Goal: Feedback & Contribution: Contribute content

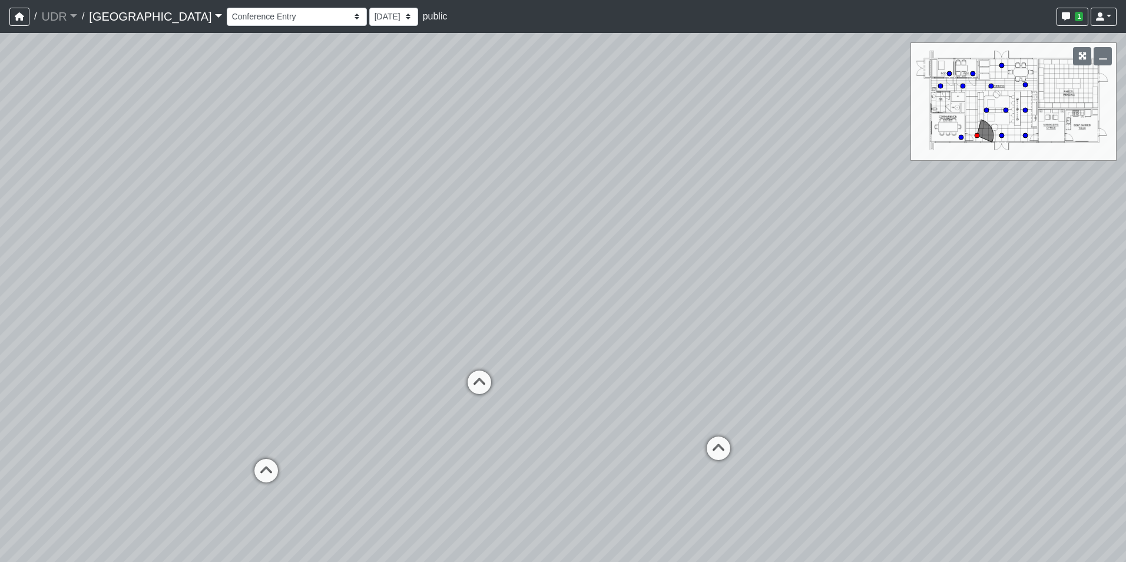
select select "qwkKcDV3HatHVJRvwbSyxZ"
drag, startPoint x: 321, startPoint y: 217, endPoint x: 442, endPoint y: 220, distance: 121.4
click at [442, 220] on div "Loading... Conference Loading... Coworking Entry Loading... Island Counter Load…" at bounding box center [563, 297] width 1126 height 529
click at [369, 23] on select "9/3/2025 8/19/2025" at bounding box center [393, 17] width 49 height 18
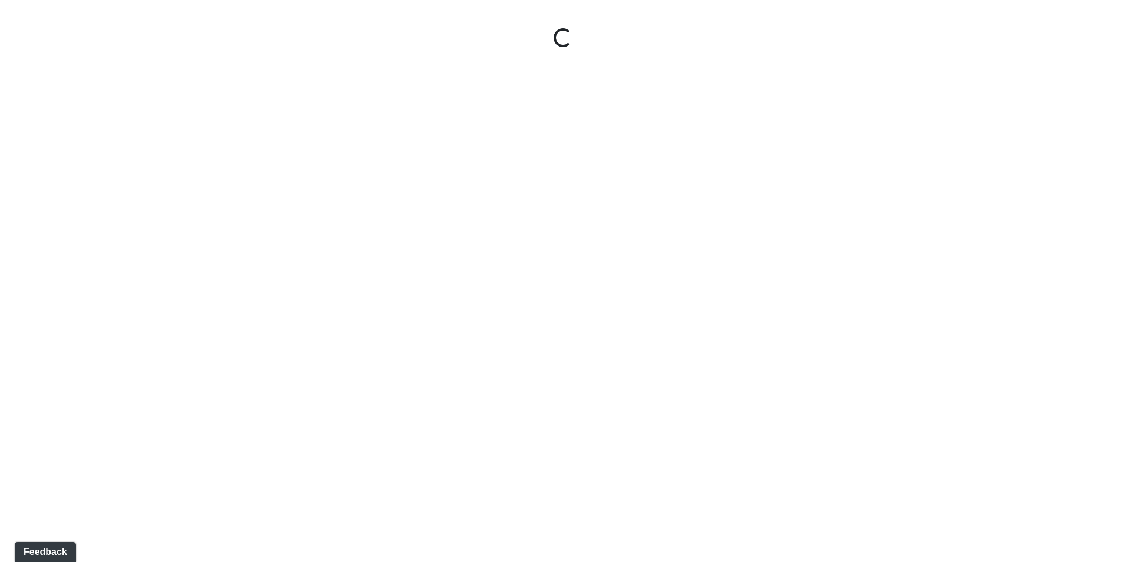
select select "qyhyB1hwXP5tjSC5P9833Z"
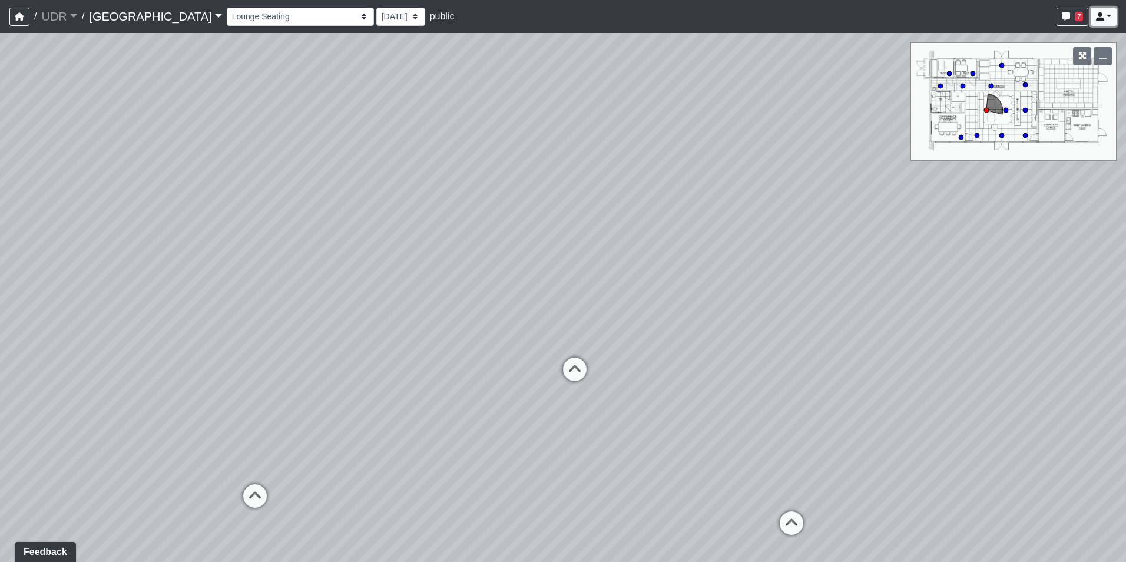
click at [1113, 9] on link at bounding box center [1104, 17] width 26 height 18
click at [382, 75] on div "Loading... Conference Entry Loading... Coworking Entry Loading... Island Counte…" at bounding box center [563, 297] width 1126 height 529
click at [18, 18] on icon "button" at bounding box center [19, 16] width 9 height 8
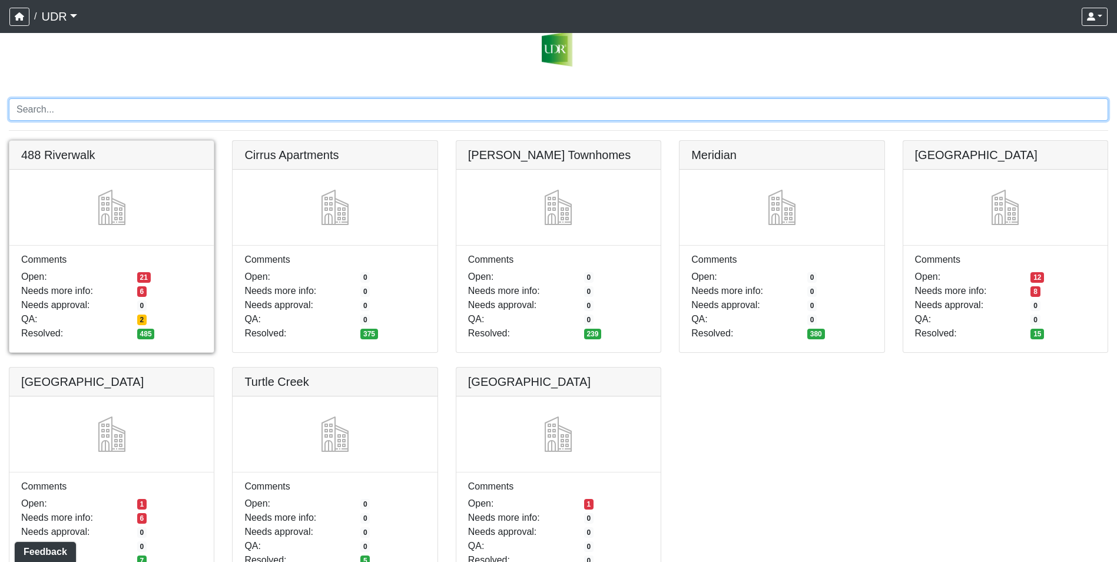
scroll to position [65, 0]
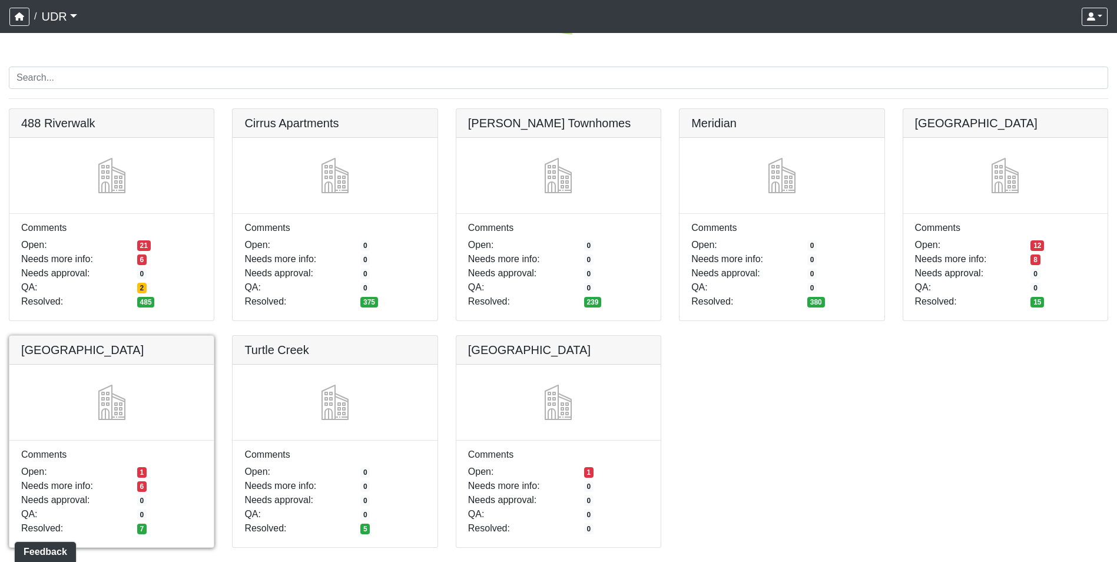
click at [145, 336] on link at bounding box center [111, 336] width 204 height 0
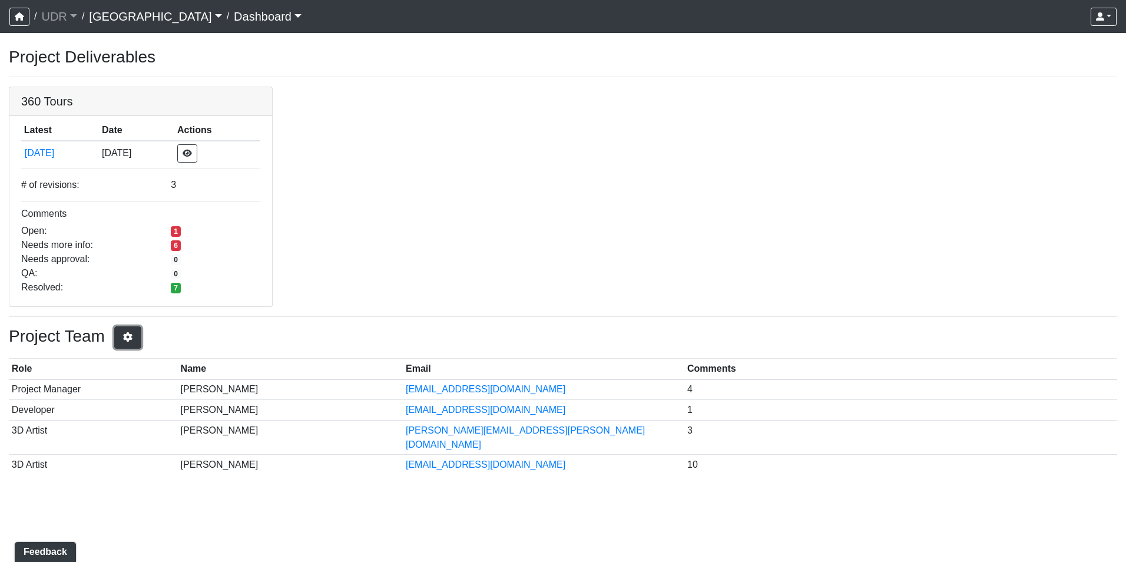
click at [128, 336] on icon "button" at bounding box center [128, 336] width 12 height 9
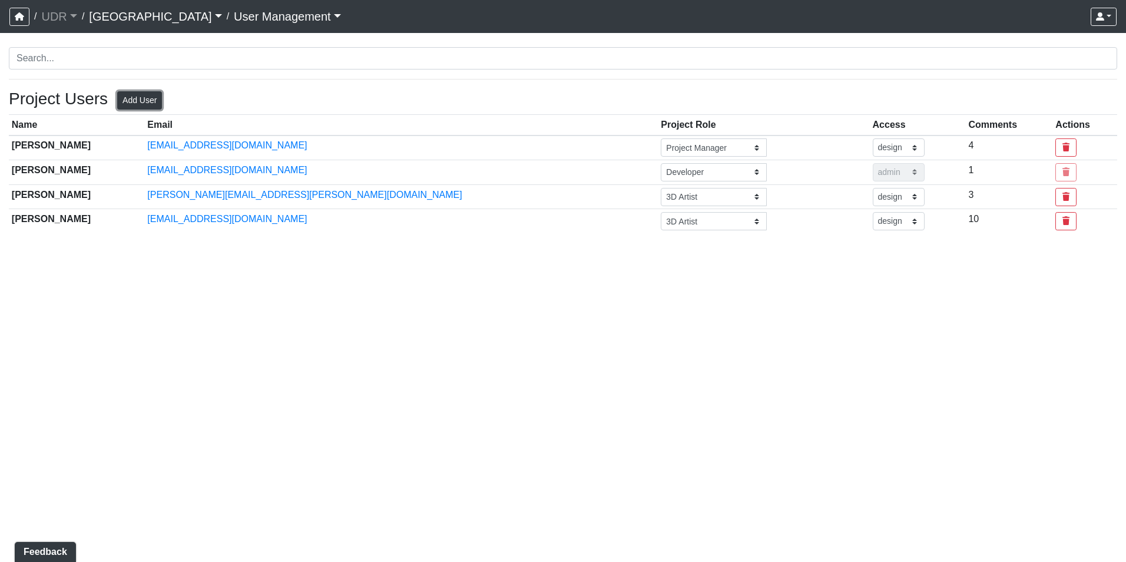
click at [147, 105] on button "Add User" at bounding box center [139, 100] width 45 height 18
select select "basic"
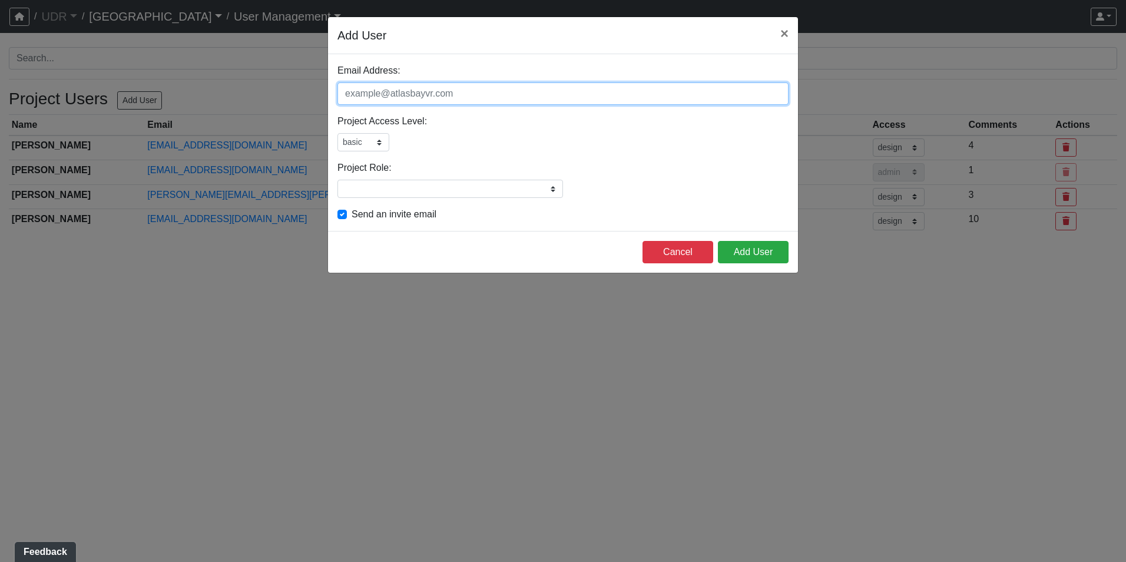
click at [376, 91] on input "Email Address:" at bounding box center [562, 93] width 451 height 22
paste input "jcpison@highinteriorsinc.com"
type input "jcpison@highinteriorsinc.com"
click at [387, 139] on select "admin design basic external public" at bounding box center [363, 142] width 52 height 18
click at [442, 131] on div "Project Access Level: admin design basic external public Please select a user a…" at bounding box center [562, 132] width 451 height 37
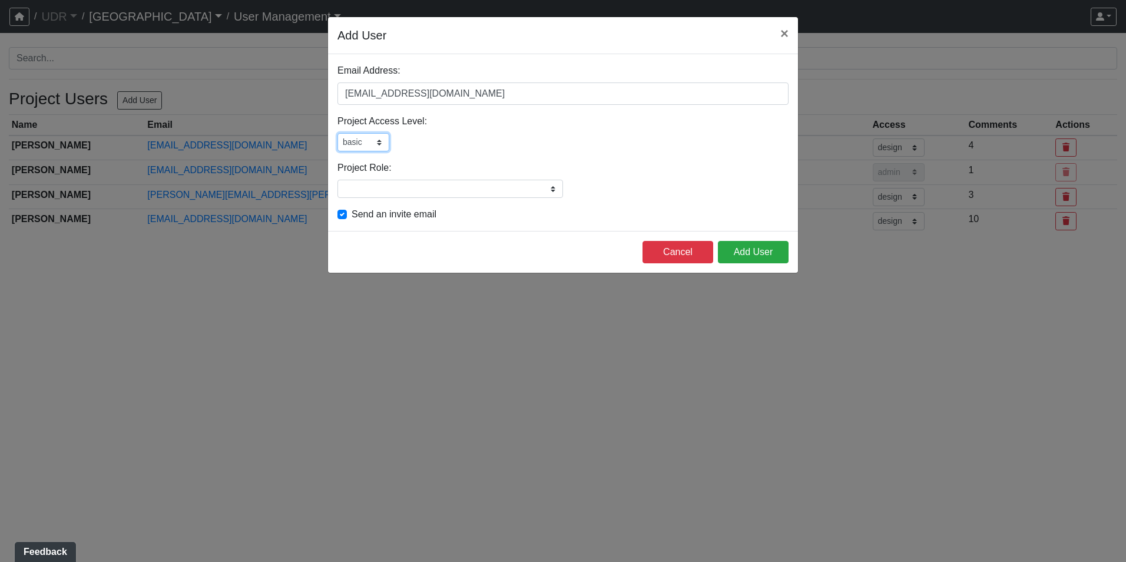
click at [355, 144] on select "admin design basic external public" at bounding box center [363, 142] width 52 height 18
select select "design"
click at [337, 133] on select "admin design basic external public" at bounding box center [363, 142] width 52 height 18
click at [432, 190] on input "Project Role:" at bounding box center [450, 189] width 226 height 18
type input "Interior Designer"
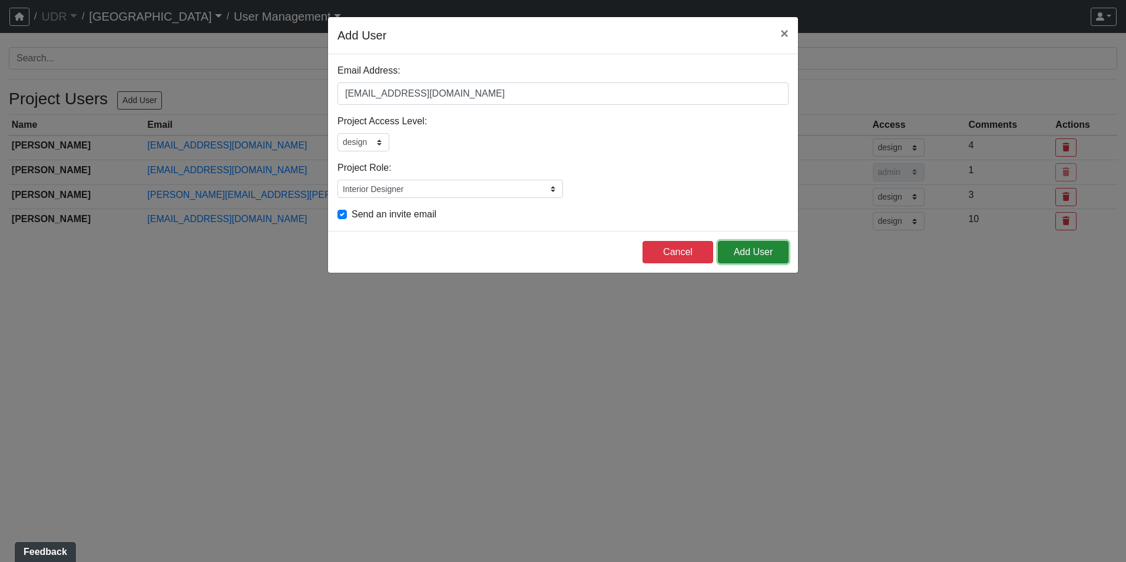
click at [755, 247] on button "Add User" at bounding box center [753, 252] width 71 height 22
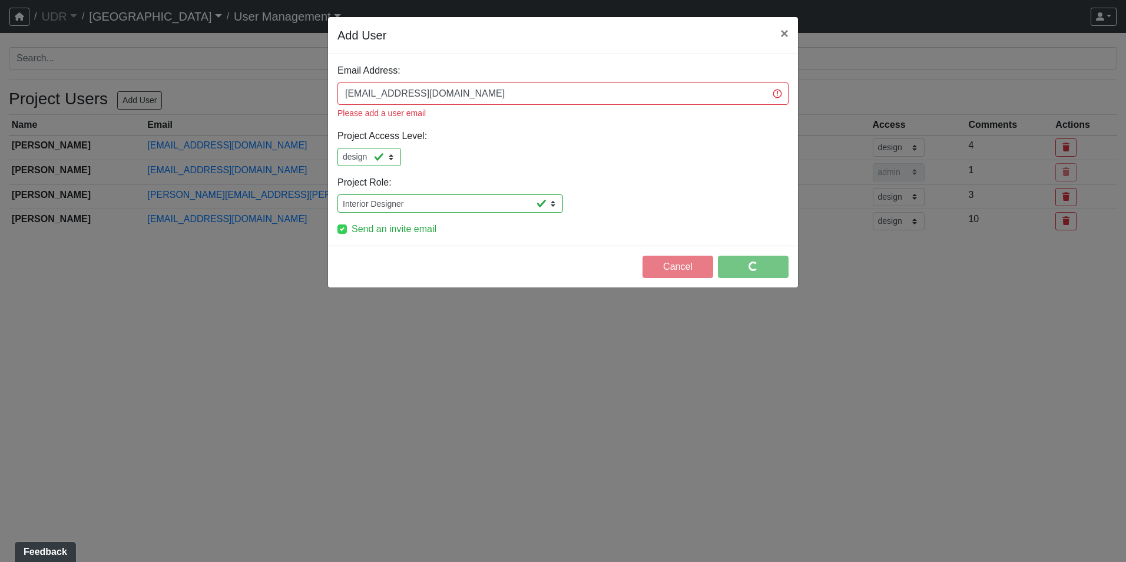
select select "design"
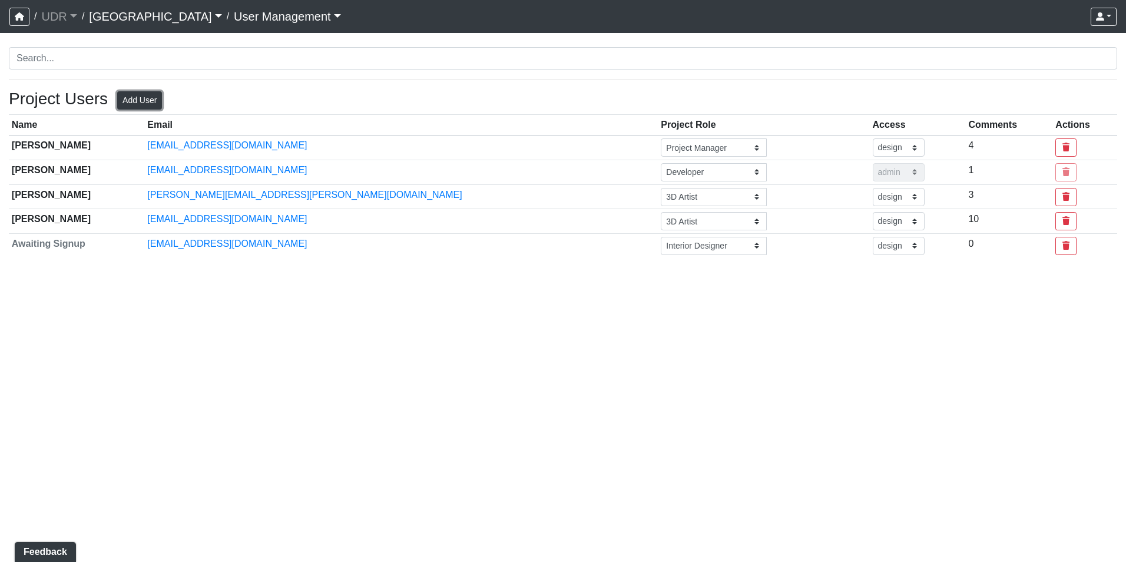
click at [141, 105] on button "Add User" at bounding box center [139, 100] width 45 height 18
select select "basic"
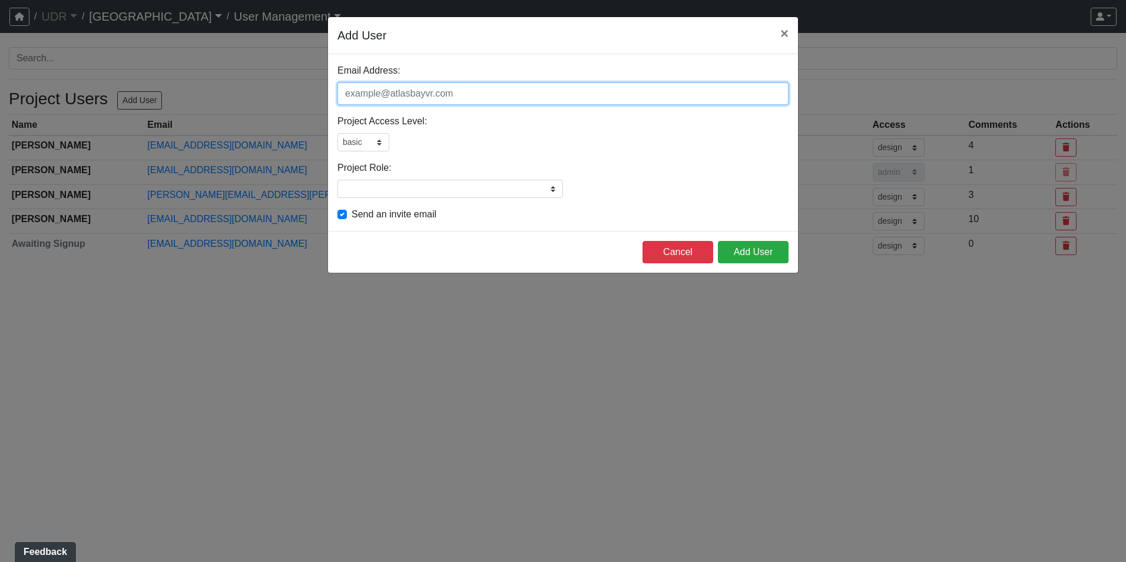
click at [475, 92] on input "Email Address:" at bounding box center [562, 93] width 451 height 22
paste input "yolanda@spectacleinc.com"
type input "yolanda@spectacleinc.com"
click at [374, 143] on select "admin design basic external public" at bounding box center [363, 142] width 52 height 18
drag, startPoint x: 420, startPoint y: 150, endPoint x: 423, endPoint y: 156, distance: 6.3
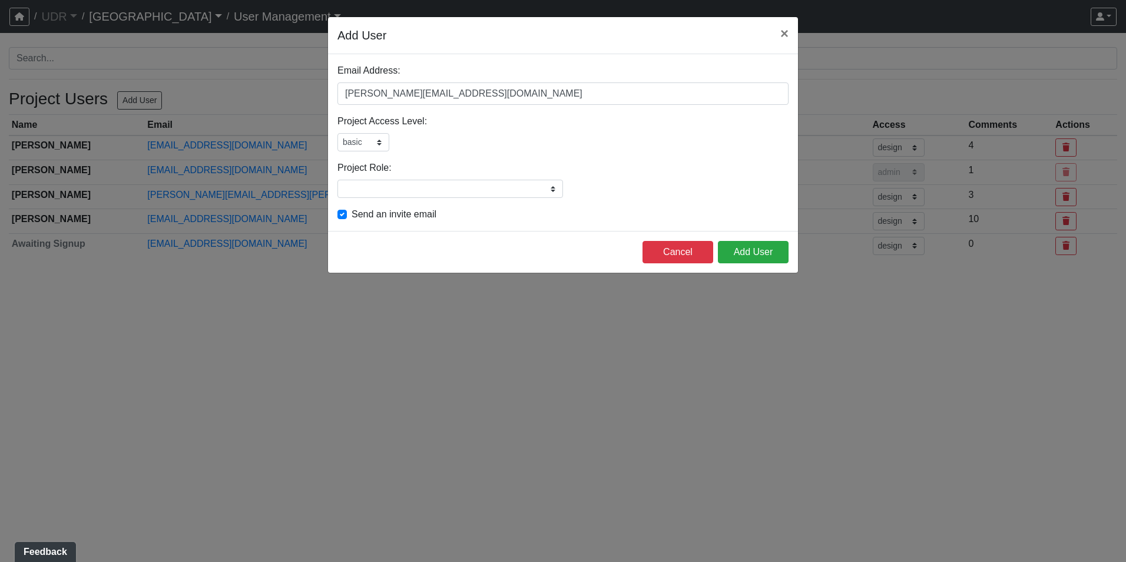
click at [420, 150] on div "admin design basic external public" at bounding box center [562, 142] width 451 height 18
click at [426, 183] on input "Project Role:" at bounding box center [450, 189] width 226 height 18
click at [469, 158] on div "Email Address: yolanda@spectacleinc.com Please add a user email Project Access …" at bounding box center [563, 142] width 470 height 177
click at [784, 255] on button "Add User" at bounding box center [753, 252] width 71 height 22
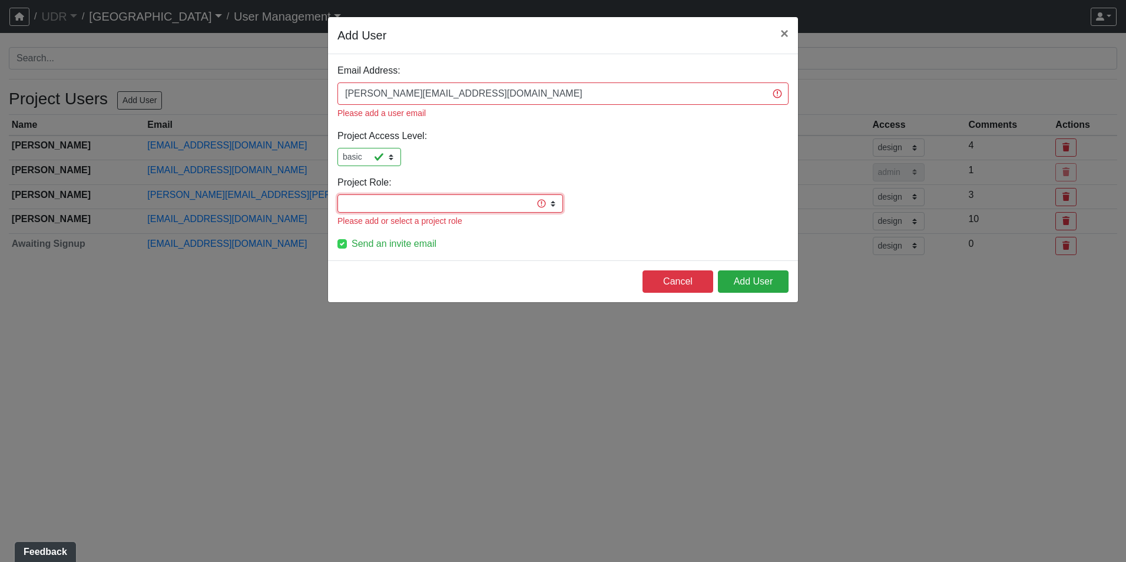
click at [376, 195] on input "Project Role:" at bounding box center [450, 203] width 226 height 18
type input "3D Artist"
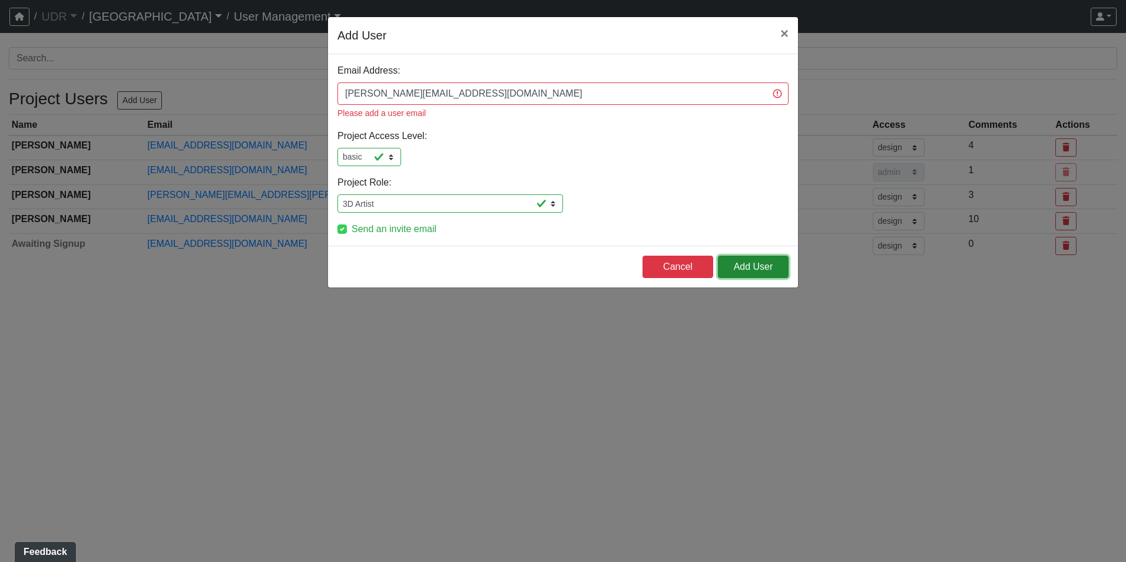
click at [756, 256] on button "Add User" at bounding box center [753, 267] width 71 height 22
select select "design"
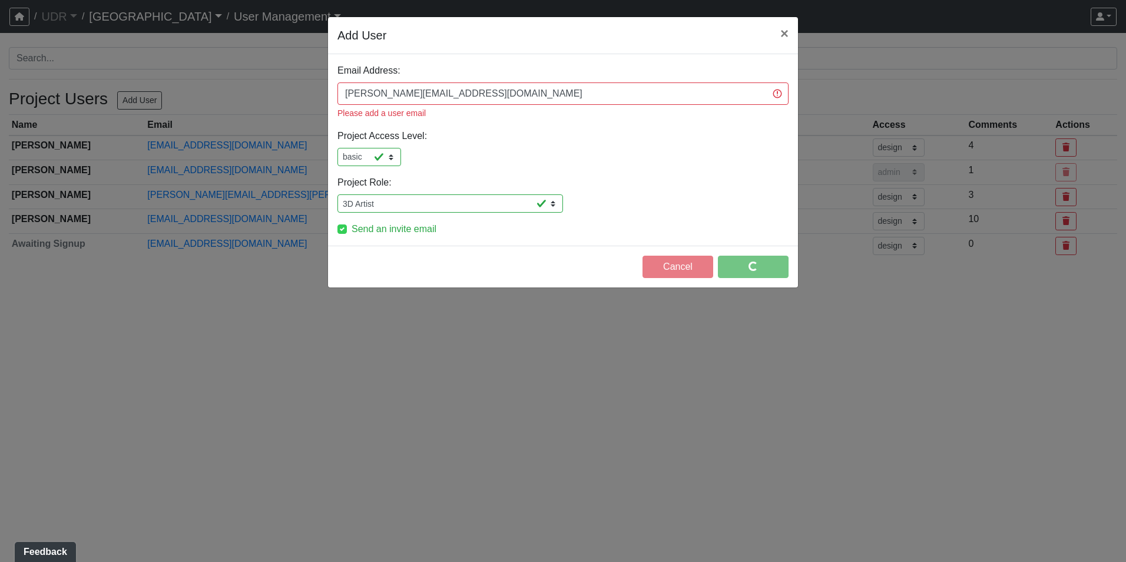
select select "basic"
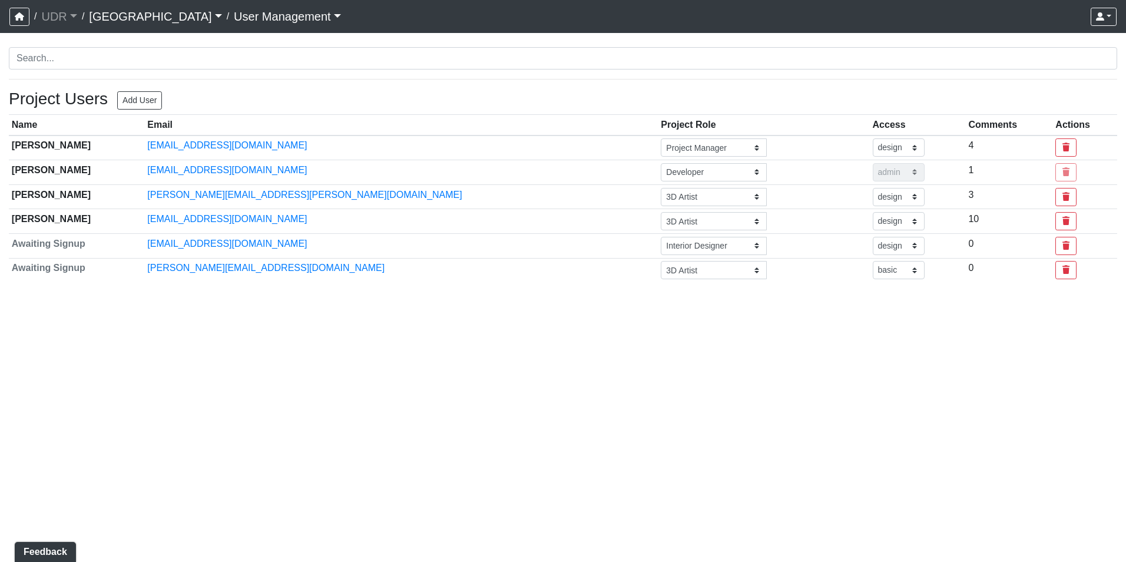
click at [127, 19] on link "[GEOGRAPHIC_DATA]" at bounding box center [155, 17] width 132 height 24
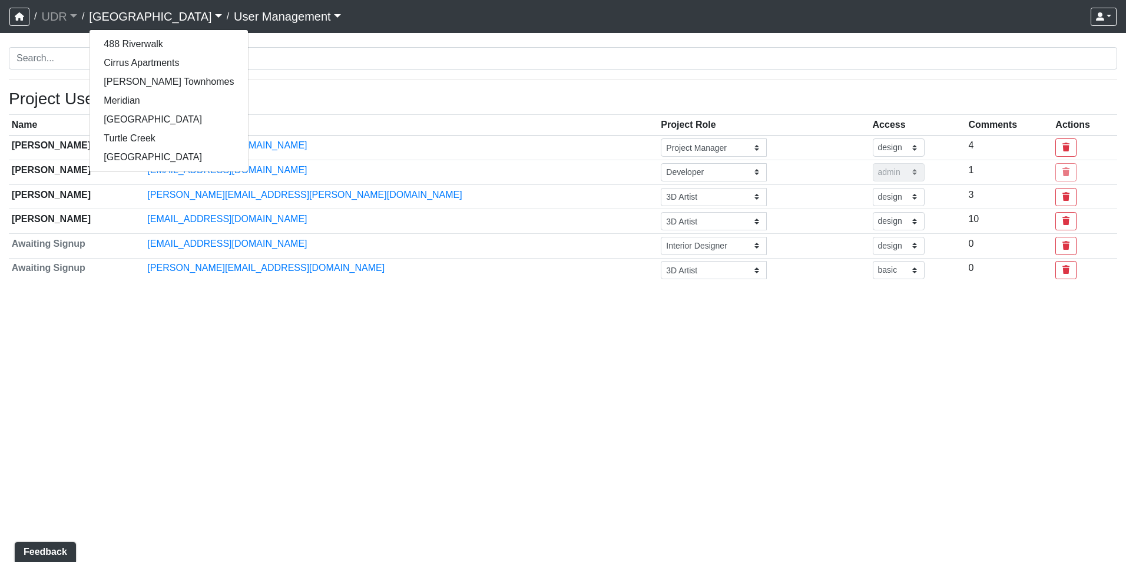
click at [376, 77] on div "No users found with current search term. Project Users Add User Name Email Proj…" at bounding box center [563, 169] width 1108 height 244
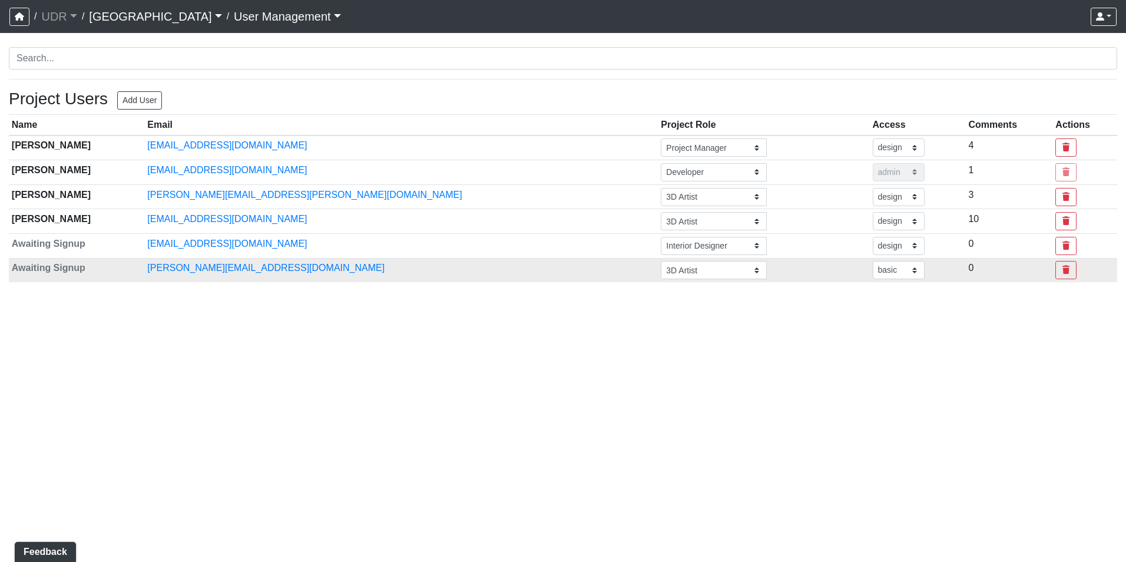
click at [658, 280] on td "3D Artist Architect Developer Interior Designer Landscape Architect 3D Artist P…" at bounding box center [763, 270] width 211 height 24
click at [661, 279] on input "3D Artist" at bounding box center [714, 270] width 106 height 18
click at [661, 268] on input "3D Artist" at bounding box center [714, 270] width 106 height 18
click at [661, 270] on input "3D Artist" at bounding box center [714, 270] width 106 height 18
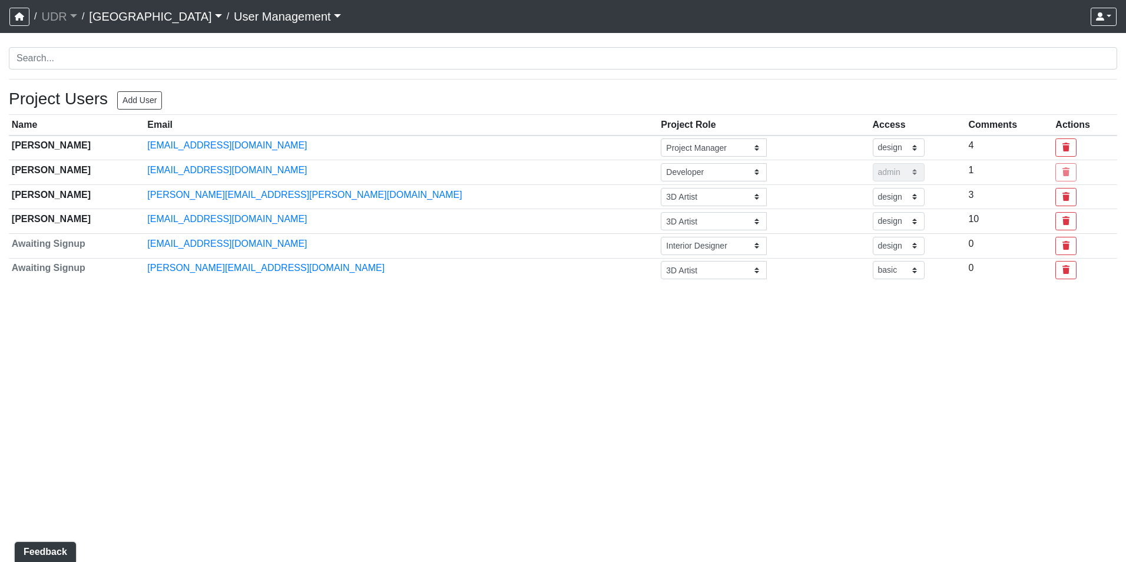
click at [573, 291] on html "/ UDR UDR Loading... / Riverside 488 Riverwalk Cirrus Apartments Lemmons Townho…" at bounding box center [563, 145] width 1126 height 291
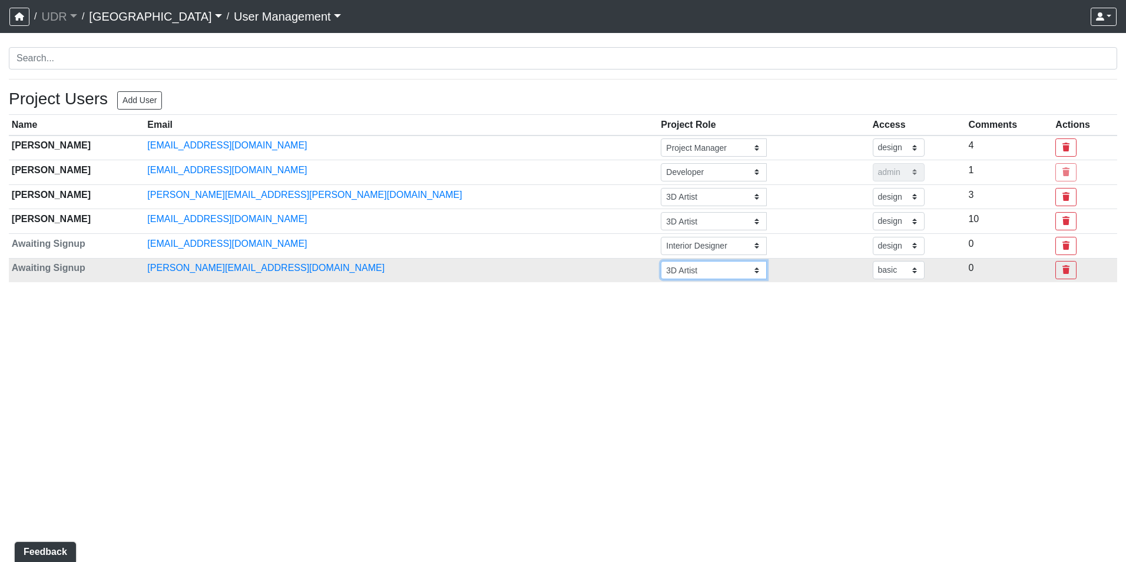
click at [661, 266] on input "3D Artist" at bounding box center [714, 270] width 106 height 18
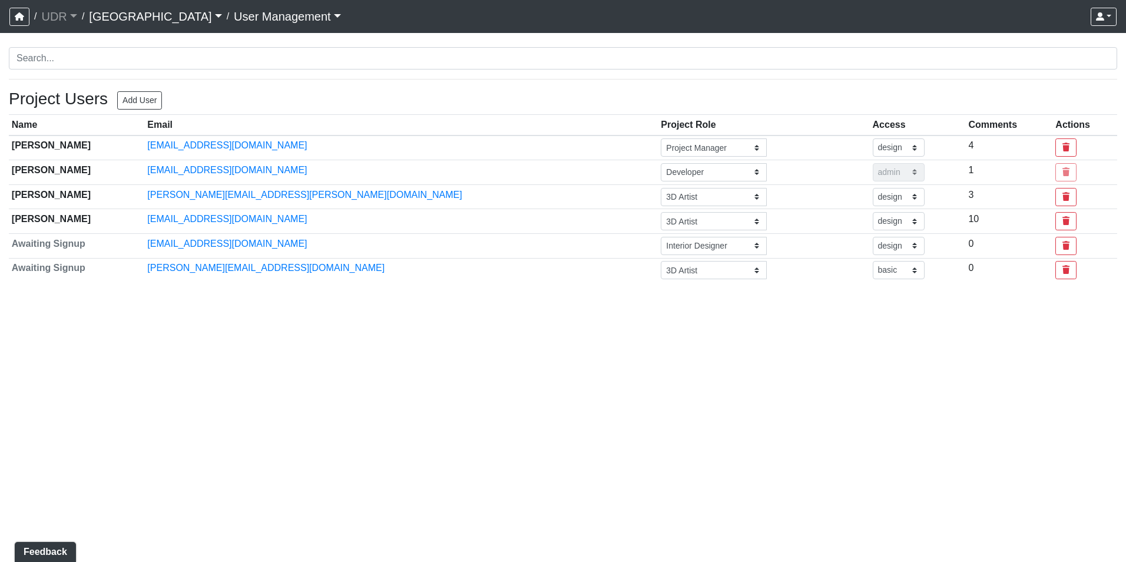
click at [394, 291] on html "/ UDR UDR Loading... / Riverside 488 Riverwalk Cirrus Apartments Lemmons Townho…" at bounding box center [563, 145] width 1126 height 291
click at [21, 18] on icon "button" at bounding box center [19, 16] width 9 height 8
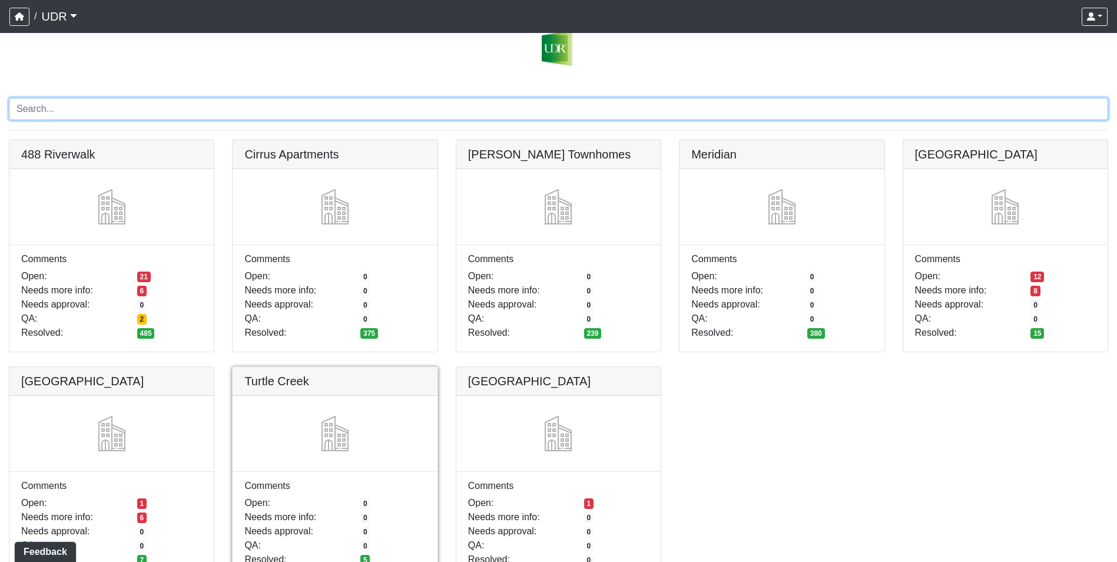
scroll to position [65, 0]
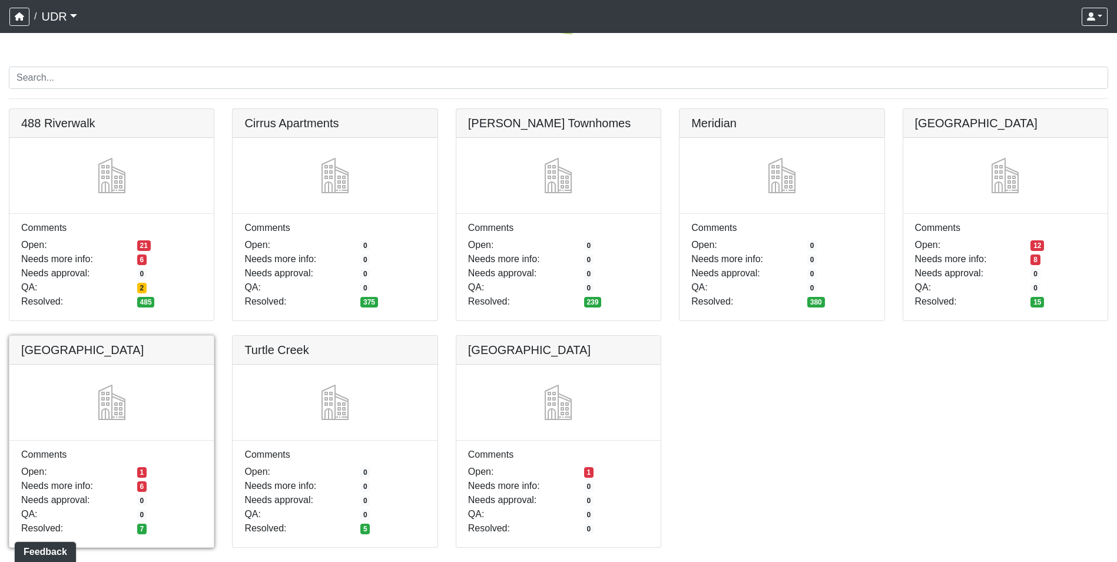
click at [117, 336] on link at bounding box center [111, 336] width 204 height 0
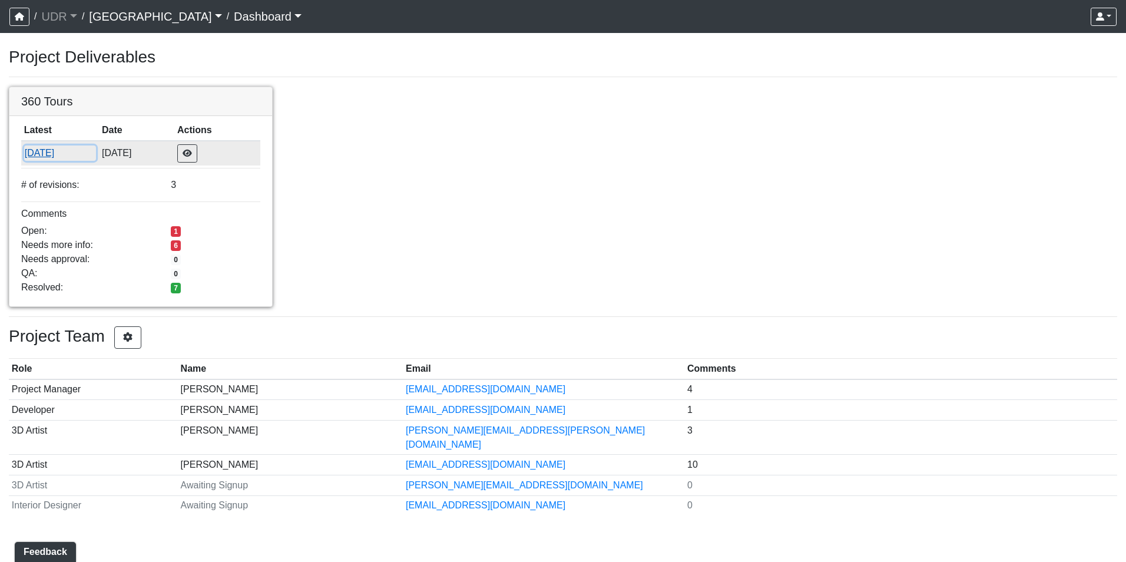
click at [58, 159] on button "9/19/2025" at bounding box center [60, 152] width 72 height 15
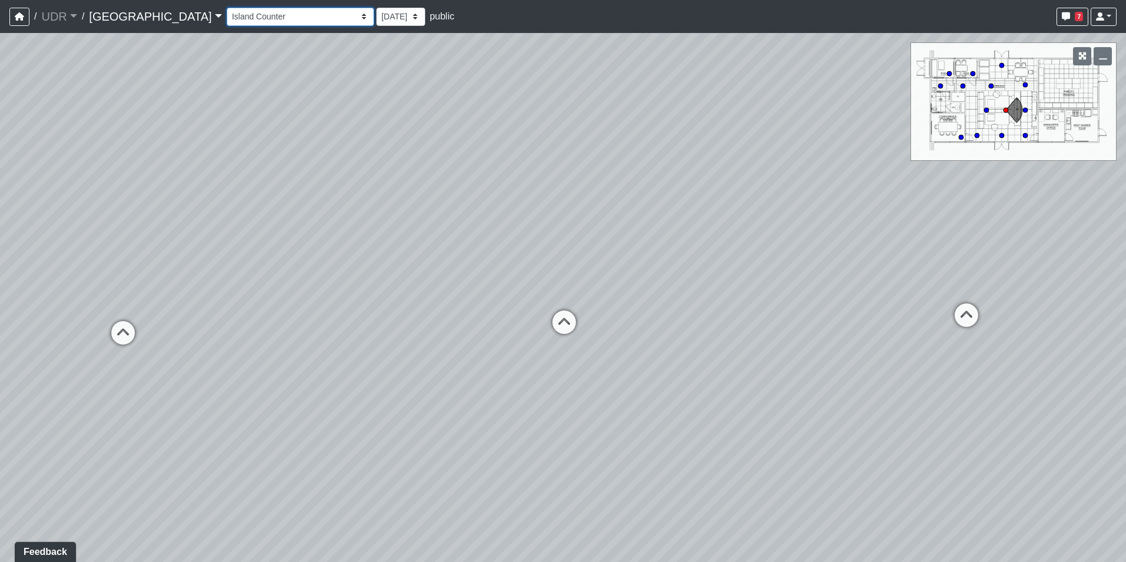
click at [227, 21] on select "Entry 1 Entry 2 Entry 3 Fireplace Seating 1 Fireplace Seating 2 Island Counter …" at bounding box center [300, 17] width 147 height 18
drag, startPoint x: 720, startPoint y: 280, endPoint x: 333, endPoint y: 280, distance: 386.9
click at [333, 280] on div "Loading... Conference Entry Loading... Coworking Entry Loading... Manager's Off…" at bounding box center [563, 297] width 1126 height 529
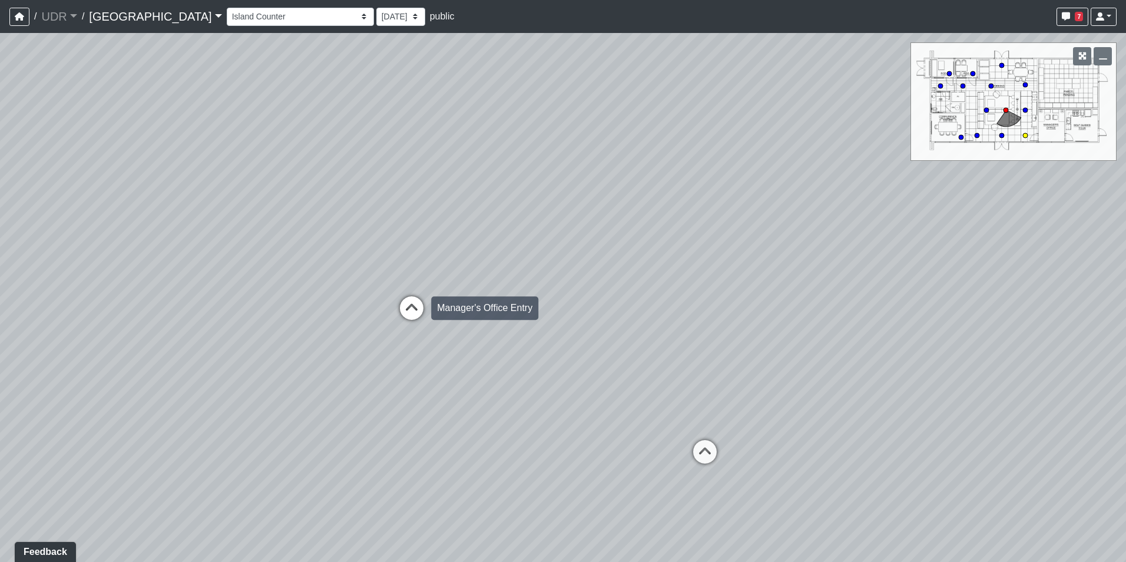
drag, startPoint x: 794, startPoint y: 309, endPoint x: 435, endPoint y: 308, distance: 358.6
click at [434, 308] on div "Loading... Conference Entry Loading... Coworking Entry Loading... Manager's Off…" at bounding box center [563, 297] width 1126 height 529
click at [705, 443] on icon at bounding box center [695, 455] width 35 height 35
drag, startPoint x: 502, startPoint y: 348, endPoint x: 1010, endPoint y: 312, distance: 509.4
click at [1010, 312] on div "Loading... Conference Entry Loading... Coworking Entry Loading... Manager's Off…" at bounding box center [563, 297] width 1126 height 529
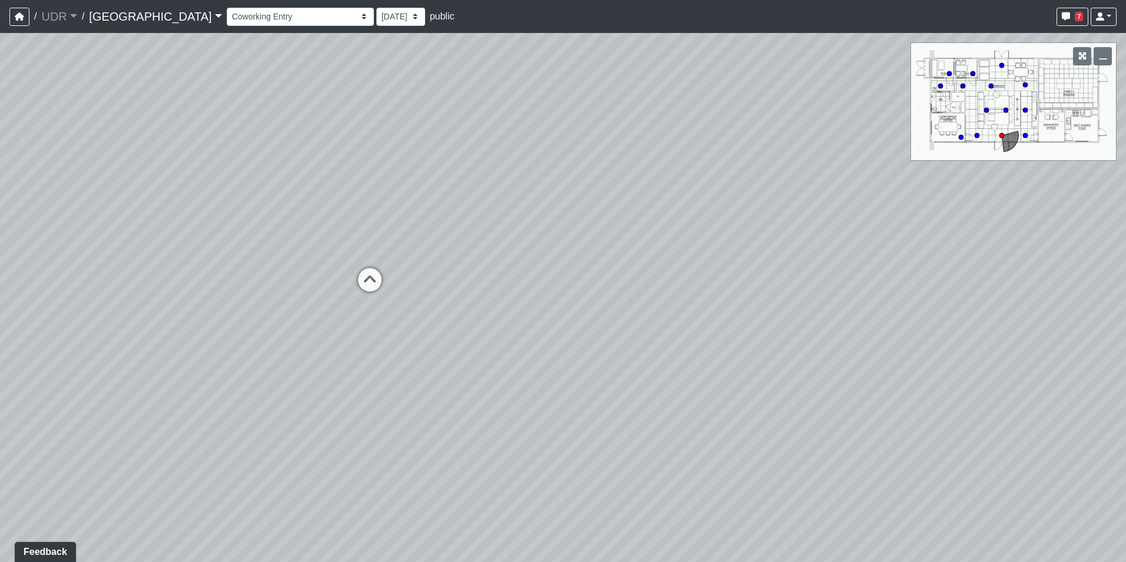
drag, startPoint x: 575, startPoint y: 115, endPoint x: 540, endPoint y: 93, distance: 41.0
click at [540, 93] on div "Loading... Conference Entry Loading... Coworking Entry Loading... Manager's Off…" at bounding box center [563, 297] width 1126 height 529
drag, startPoint x: 512, startPoint y: 83, endPoint x: 780, endPoint y: 264, distance: 323.5
click at [780, 264] on div "Loading... Conference Entry Loading... Coworking Entry Loading... Manager's Off…" at bounding box center [563, 297] width 1126 height 529
drag, startPoint x: 524, startPoint y: 278, endPoint x: 886, endPoint y: 308, distance: 363.4
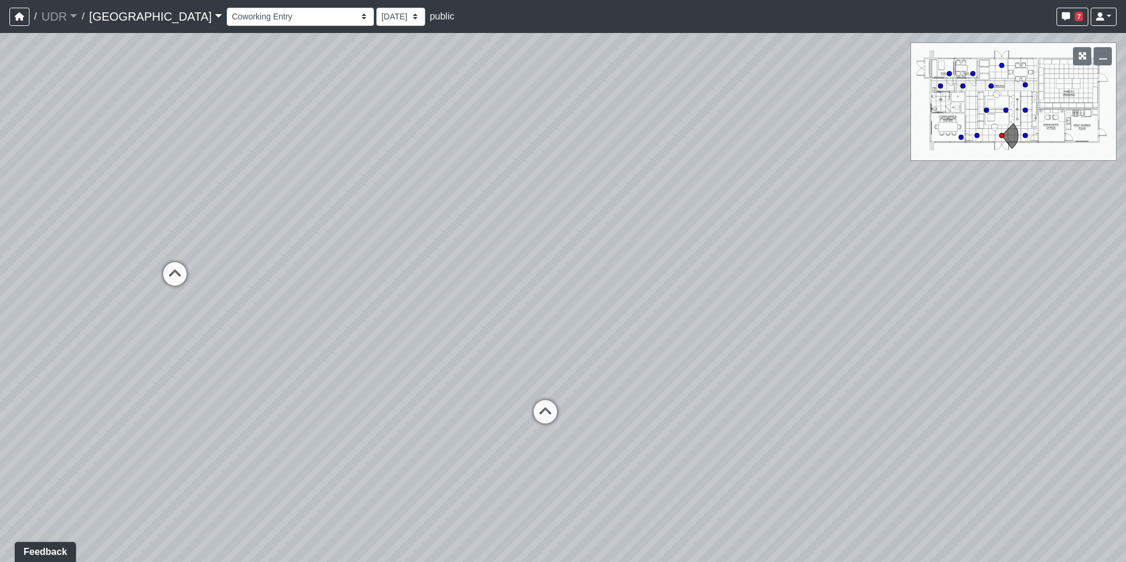
click at [886, 308] on div "Loading... Conference Entry Loading... Coworking Entry Loading... Manager's Off…" at bounding box center [563, 297] width 1126 height 529
drag, startPoint x: 639, startPoint y: 311, endPoint x: 970, endPoint y: 303, distance: 331.0
click at [970, 303] on div "Loading... Conference Entry Loading... Coworking Entry Loading... Manager's Off…" at bounding box center [563, 297] width 1126 height 529
drag, startPoint x: 601, startPoint y: 212, endPoint x: 667, endPoint y: 382, distance: 182.5
click at [667, 382] on div "Loading... Conference Entry Loading... Coworking Entry Loading... Manager's Off…" at bounding box center [563, 297] width 1126 height 529
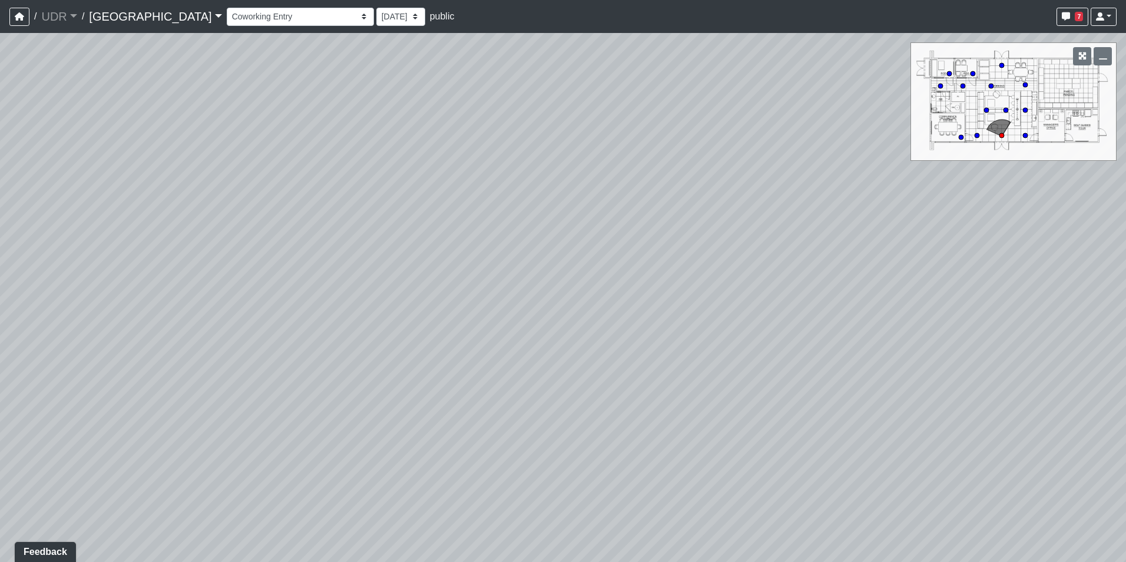
drag, startPoint x: 508, startPoint y: 223, endPoint x: 764, endPoint y: 299, distance: 267.9
click at [764, 299] on div "Loading... Conference Entry Loading... Coworking Entry Loading... Manager's Off…" at bounding box center [563, 297] width 1126 height 529
drag, startPoint x: 305, startPoint y: 367, endPoint x: 528, endPoint y: 161, distance: 303.3
click at [528, 161] on div "Loading... Conference Entry Loading... Coworking Entry Loading... Manager's Off…" at bounding box center [563, 297] width 1126 height 529
drag, startPoint x: 737, startPoint y: 211, endPoint x: 229, endPoint y: 206, distance: 507.6
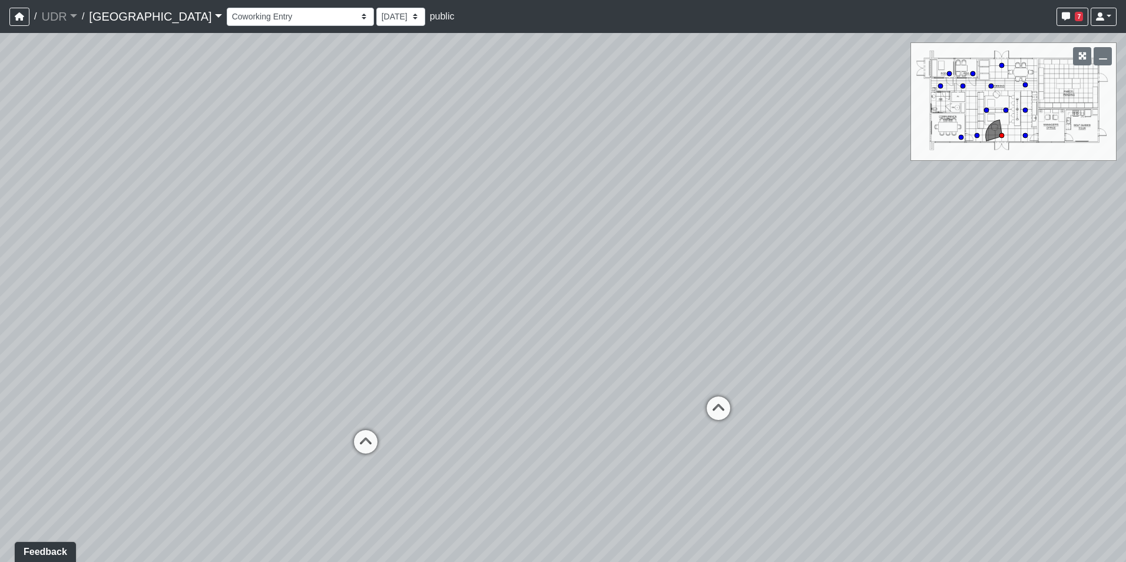
click at [229, 206] on div "Loading... Conference Entry Loading... Coworking Entry Loading... Manager's Off…" at bounding box center [563, 297] width 1126 height 529
drag, startPoint x: 731, startPoint y: 269, endPoint x: 499, endPoint y: 286, distance: 232.6
click at [499, 286] on div "Loading... Conference Entry Loading... Coworking Entry Loading... Manager's Off…" at bounding box center [563, 297] width 1126 height 529
drag, startPoint x: 404, startPoint y: 402, endPoint x: 421, endPoint y: 426, distance: 29.6
click at [421, 426] on div "Loading... Conference Entry Loading... Coworking Entry Loading... Manager's Off…" at bounding box center [563, 297] width 1126 height 529
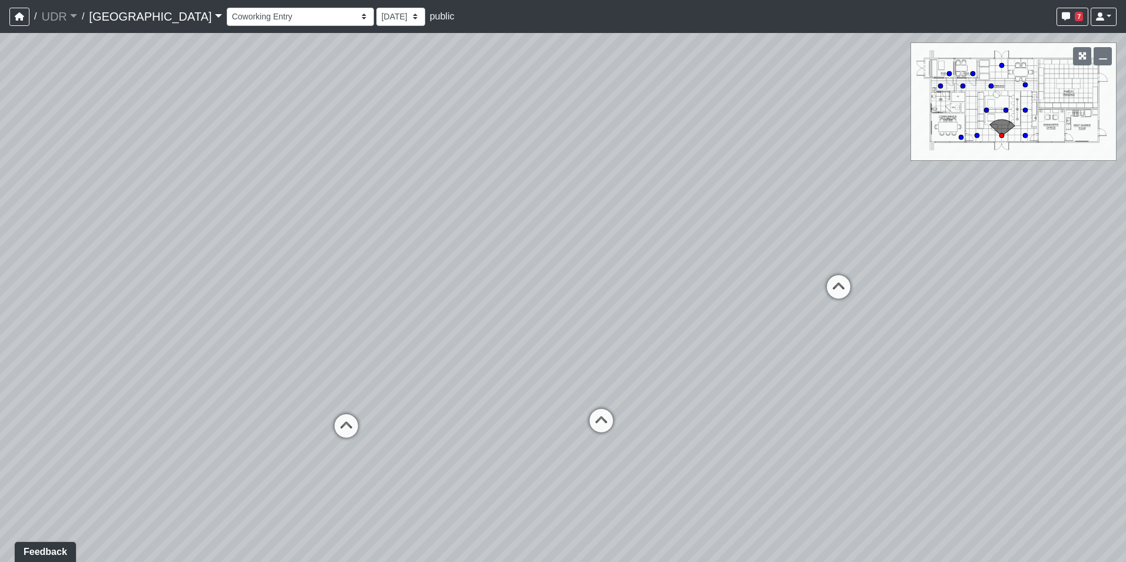
drag, startPoint x: 508, startPoint y: 332, endPoint x: 493, endPoint y: 251, distance: 82.6
click at [493, 251] on div "Loading... Conference Entry Loading... Coworking Entry Loading... Manager's Off…" at bounding box center [563, 297] width 1126 height 529
drag, startPoint x: 367, startPoint y: 226, endPoint x: 408, endPoint y: 207, distance: 45.0
click at [408, 207] on div "Loading... Conference Entry Loading... Coworking Entry Loading... Manager's Off…" at bounding box center [563, 297] width 1126 height 529
drag, startPoint x: 390, startPoint y: 422, endPoint x: 846, endPoint y: 390, distance: 457.5
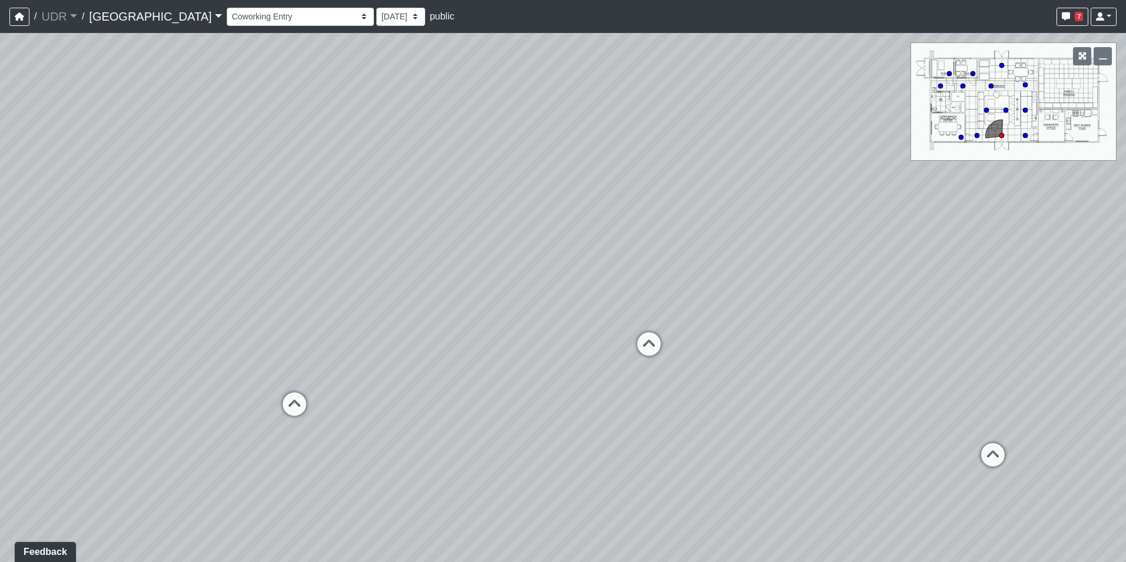
click at [846, 390] on div "Loading... Conference Entry Loading... Coworking Entry Loading... Manager's Off…" at bounding box center [563, 297] width 1126 height 529
click at [346, 396] on icon at bounding box center [363, 391] width 35 height 35
click at [314, 475] on icon at bounding box center [317, 487] width 35 height 35
drag, startPoint x: 445, startPoint y: 297, endPoint x: 367, endPoint y: 413, distance: 140.1
click at [367, 413] on div "Loading... Conference Entry Loading... Coworking Entry Loading... Manager's Off…" at bounding box center [563, 297] width 1126 height 529
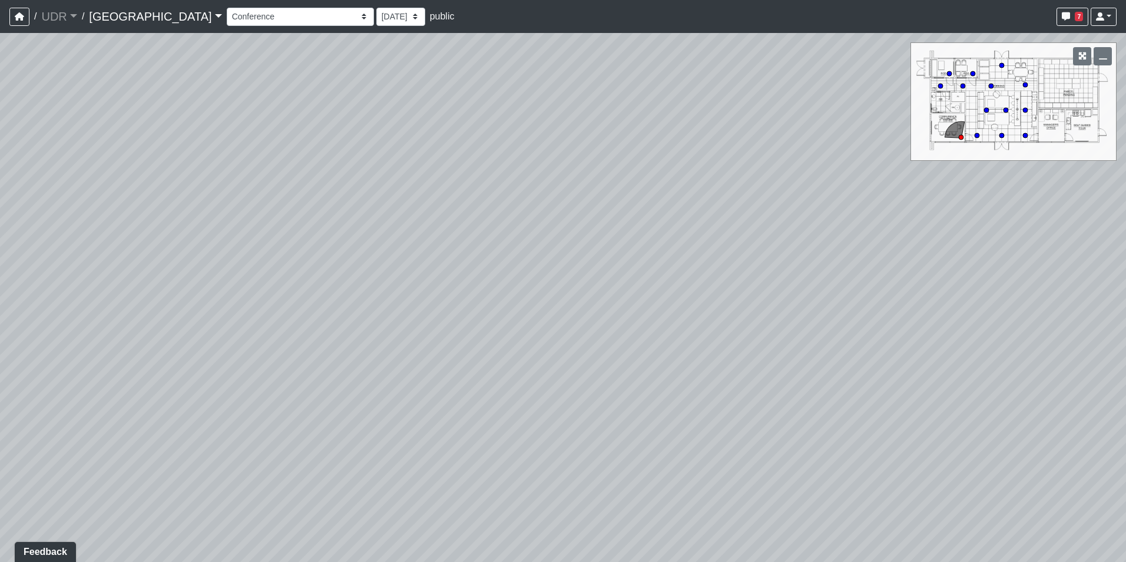
drag, startPoint x: 564, startPoint y: 311, endPoint x: 475, endPoint y: 367, distance: 104.9
click at [475, 367] on div "Loading... Conference Entry Loading... Coworking Entry Loading... Manager's Off…" at bounding box center [563, 297] width 1126 height 529
drag, startPoint x: 524, startPoint y: 436, endPoint x: 439, endPoint y: 458, distance: 87.5
click at [439, 458] on div "Loading... Conference Entry Loading... Coworking Entry Loading... Manager's Off…" at bounding box center [563, 297] width 1126 height 529
drag, startPoint x: 297, startPoint y: 412, endPoint x: 344, endPoint y: 337, distance: 88.1
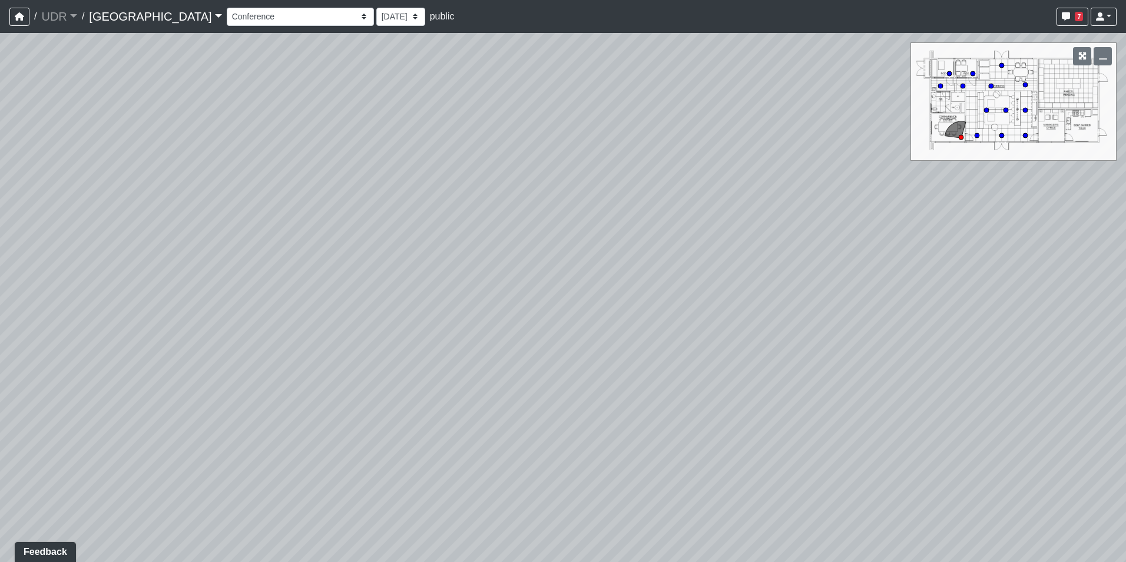
click at [344, 337] on div "Loading... Conference Entry Loading... Coworking Entry Loading... Manager's Off…" at bounding box center [563, 297] width 1126 height 529
drag, startPoint x: 729, startPoint y: 421, endPoint x: 335, endPoint y: 242, distance: 432.7
click at [335, 242] on div "Loading... Conference Entry Loading... Coworking Entry Loading... Manager's Off…" at bounding box center [563, 297] width 1126 height 529
drag, startPoint x: 376, startPoint y: 267, endPoint x: 234, endPoint y: 250, distance: 142.3
click at [234, 250] on div "Loading... Conference Entry Loading... Coworking Entry Loading... Manager's Off…" at bounding box center [563, 297] width 1126 height 529
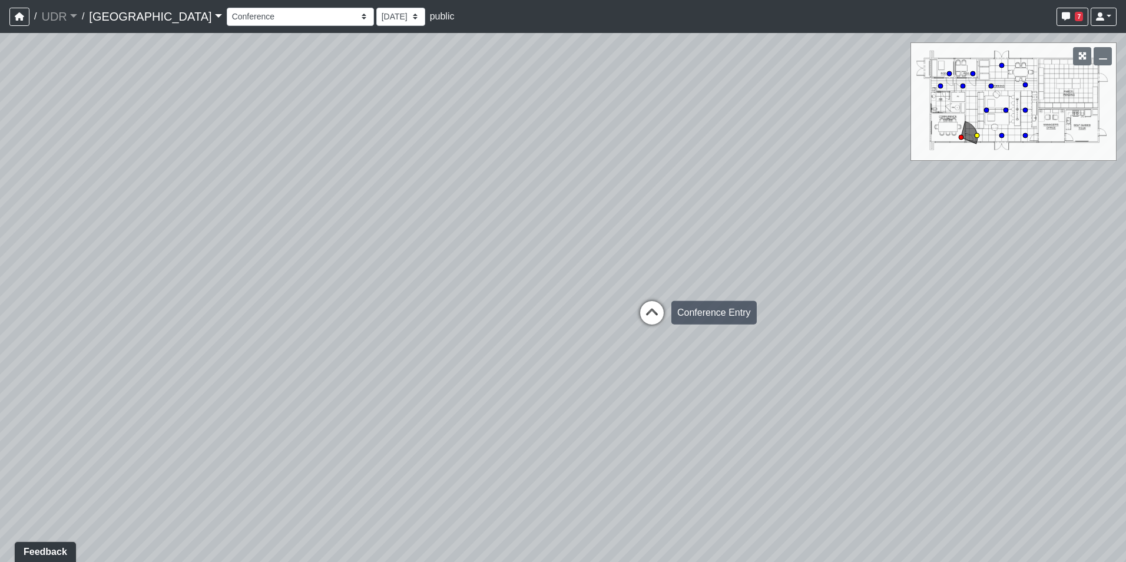
click at [643, 310] on icon at bounding box center [651, 318] width 35 height 35
drag, startPoint x: 496, startPoint y: 292, endPoint x: 742, endPoint y: 316, distance: 246.7
click at [742, 316] on div "Loading... Conference Entry Loading... Coworking Entry Loading... Manager's Off…" at bounding box center [563, 297] width 1126 height 529
drag, startPoint x: 489, startPoint y: 301, endPoint x: 660, endPoint y: 335, distance: 174.0
click at [660, 335] on div "Loading... Conference Entry Loading... Coworking Entry Loading... Manager's Off…" at bounding box center [563, 297] width 1126 height 529
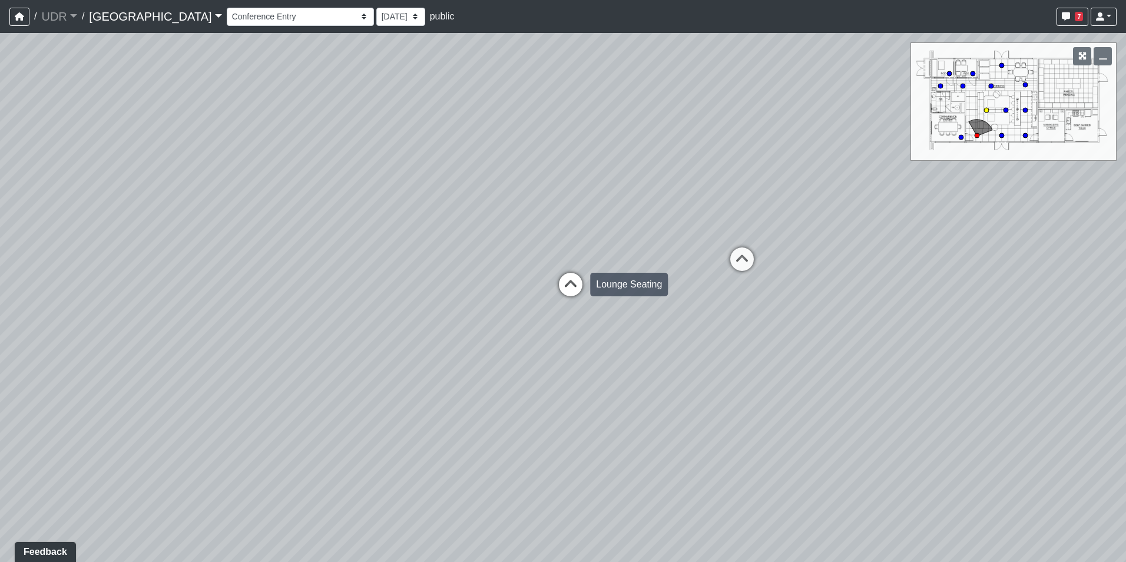
click at [574, 285] on icon at bounding box center [570, 290] width 35 height 35
drag, startPoint x: 383, startPoint y: 260, endPoint x: 824, endPoint y: 299, distance: 442.8
click at [827, 299] on div "Loading... Conference Entry Loading... Coworking Entry Loading... Manager's Off…" at bounding box center [563, 297] width 1126 height 529
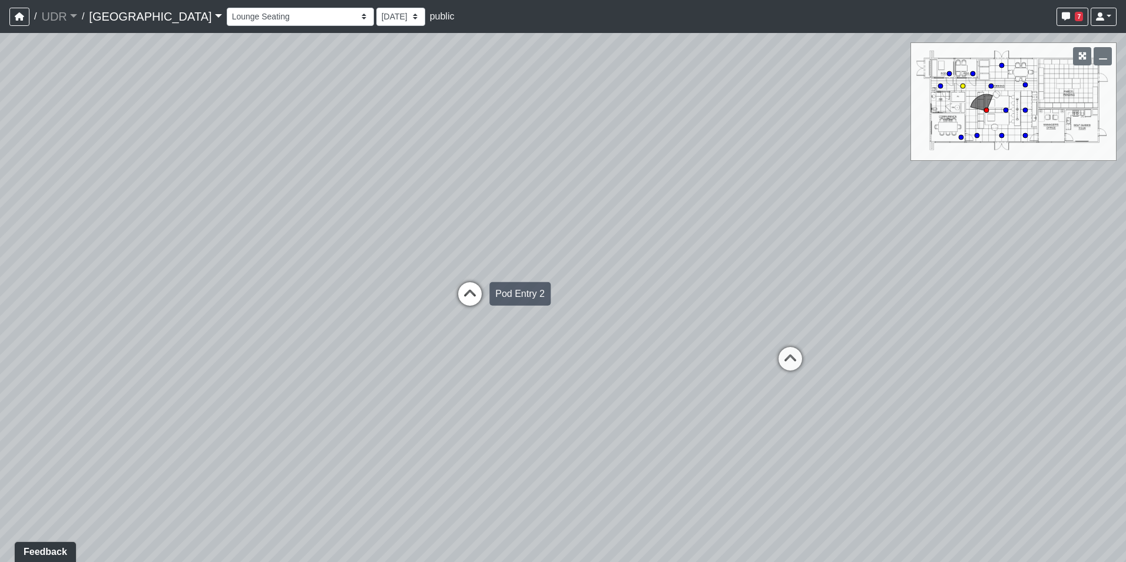
click at [467, 294] on icon at bounding box center [469, 299] width 35 height 35
drag, startPoint x: 518, startPoint y: 291, endPoint x: 701, endPoint y: 336, distance: 188.7
click at [701, 336] on div "Loading... Conference Entry Loading... Coworking Entry Loading... Manager's Off…" at bounding box center [563, 297] width 1126 height 529
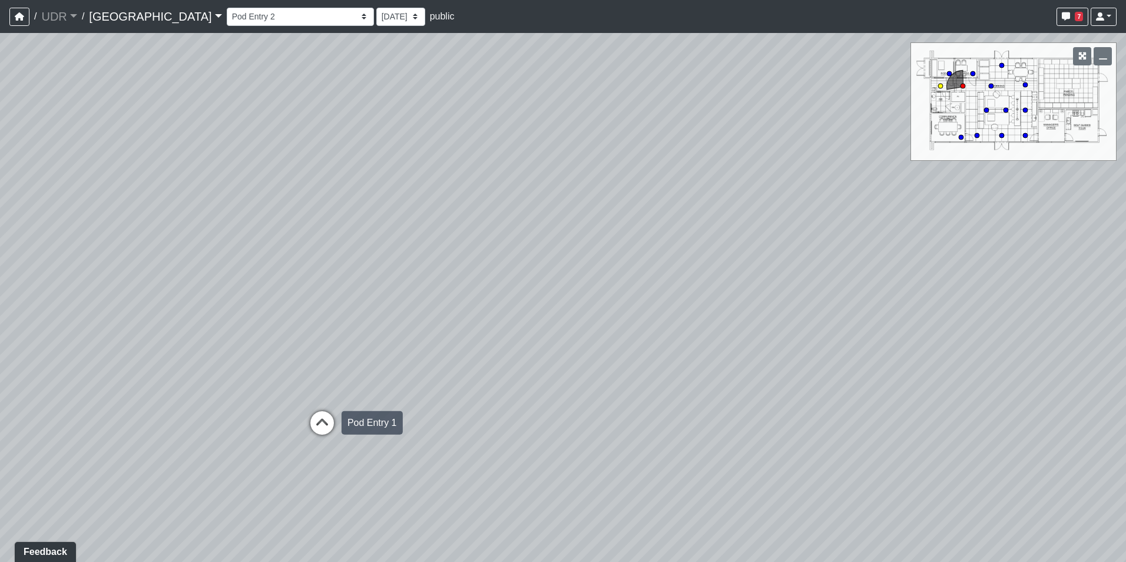
click at [319, 426] on icon at bounding box center [321, 428] width 35 height 35
drag, startPoint x: 634, startPoint y: 319, endPoint x: 317, endPoint y: 321, distance: 316.2
click at [317, 320] on div "Loading... Conference Entry Loading... Coworking Entry Loading... Manager's Off…" at bounding box center [563, 297] width 1126 height 529
drag, startPoint x: 801, startPoint y: 341, endPoint x: 238, endPoint y: 296, distance: 564.7
click at [238, 296] on div "Loading... Conference Entry Loading... Coworking Entry Loading... Manager's Off…" at bounding box center [563, 297] width 1126 height 529
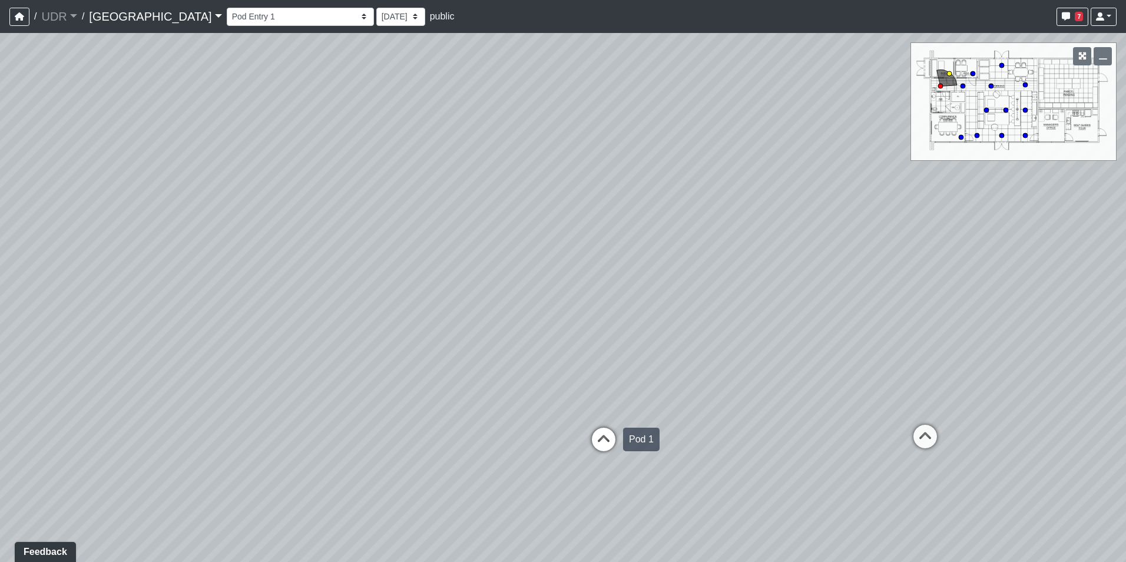
click at [609, 430] on icon at bounding box center [603, 445] width 35 height 35
select select "3pmZZNnYohrPr5HXYjN61q"
drag, startPoint x: 456, startPoint y: 235, endPoint x: 586, endPoint y: 529, distance: 321.4
click at [586, 529] on div "Loading... Conference Entry Loading... Coworking Entry Loading... Manager's Off…" at bounding box center [563, 297] width 1126 height 529
drag, startPoint x: 489, startPoint y: 375, endPoint x: 508, endPoint y: 441, distance: 69.0
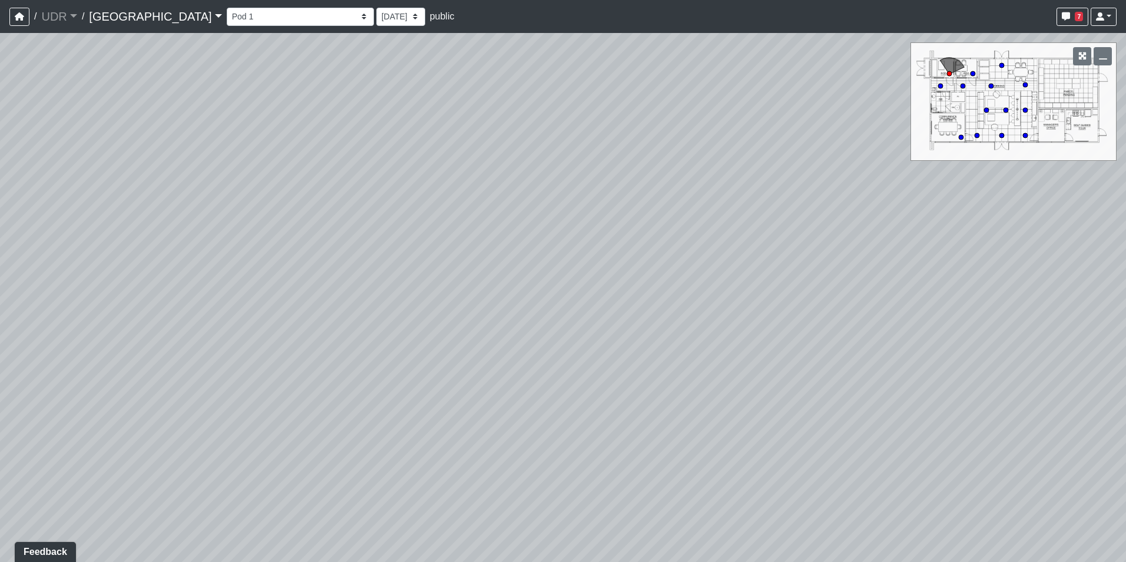
click at [508, 441] on div "Loading... Conference Entry Loading... Coworking Entry Loading... Manager's Off…" at bounding box center [563, 297] width 1126 height 529
drag, startPoint x: 416, startPoint y: 223, endPoint x: 391, endPoint y: 415, distance: 193.0
click at [391, 415] on div "Loading... Conference Entry Loading... Coworking Entry Loading... Manager's Off…" at bounding box center [563, 297] width 1126 height 529
drag, startPoint x: 521, startPoint y: 354, endPoint x: 623, endPoint y: 277, distance: 128.6
click at [623, 277] on div "Loading... Conference Entry Loading... Coworking Entry Loading... Manager's Off…" at bounding box center [563, 297] width 1126 height 529
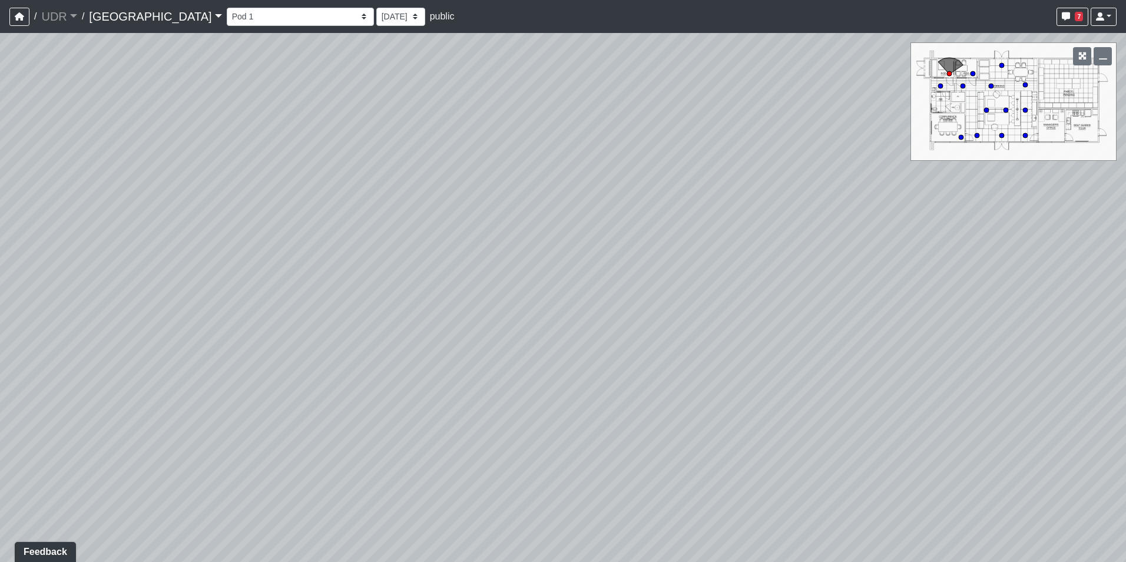
drag, startPoint x: 463, startPoint y: 225, endPoint x: 449, endPoint y: 184, distance: 43.0
click at [465, 187] on div "Loading... Conference Entry Loading... Coworking Entry Loading... Manager's Off…" at bounding box center [563, 297] width 1126 height 529
click at [456, 189] on span "Add comment" at bounding box center [468, 191] width 58 height 10
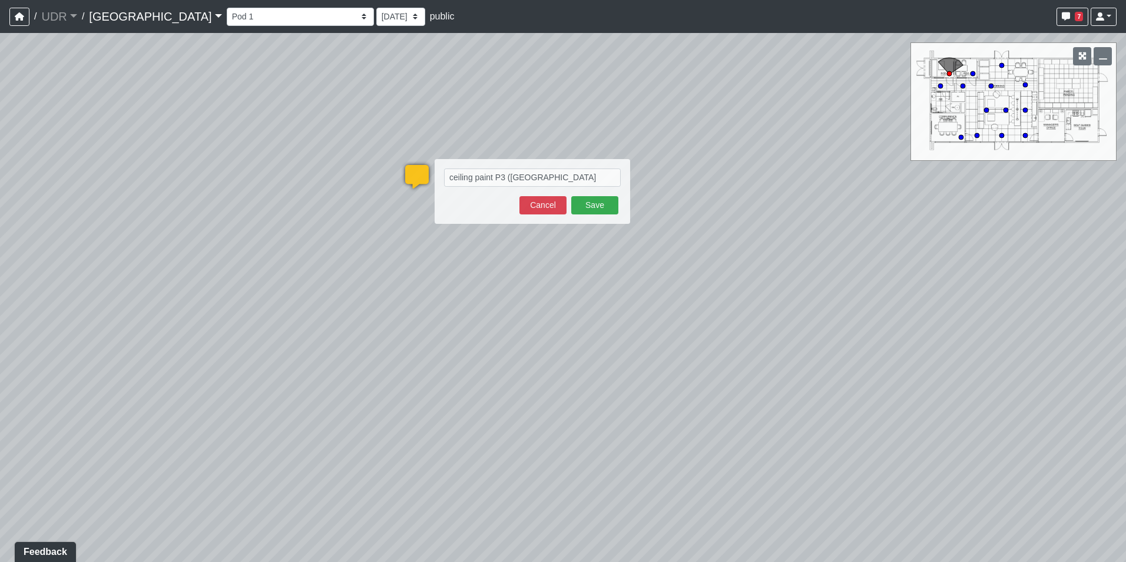
type textarea "ceiling paint P3 ([GEOGRAPHIC_DATA])"
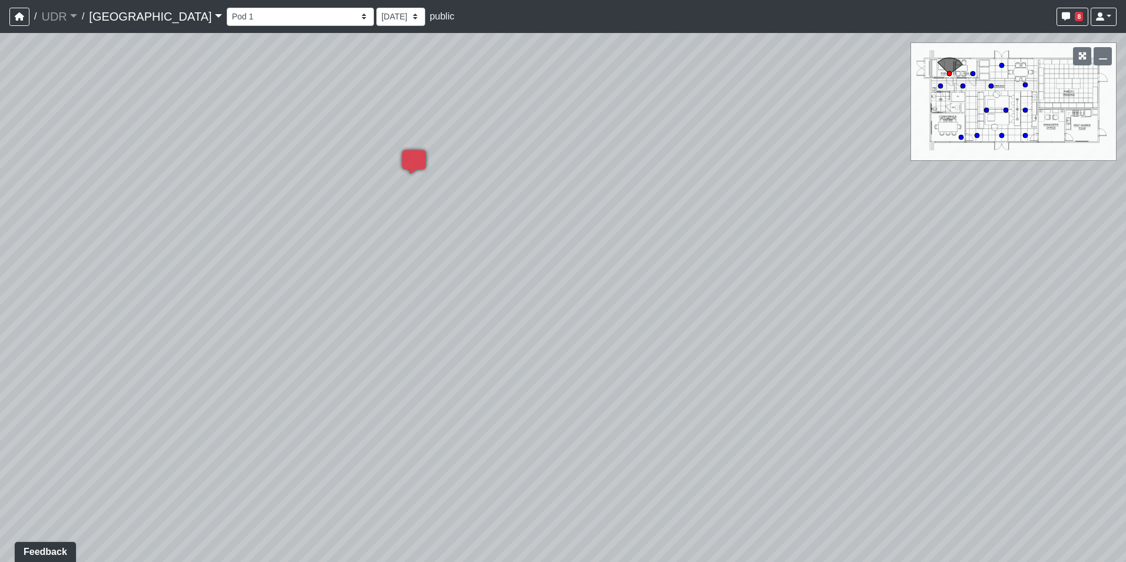
drag, startPoint x: 403, startPoint y: 304, endPoint x: 602, endPoint y: 129, distance: 264.9
click at [602, 129] on div "Loading... Conference Entry Loading... Coworking Entry Loading... Manager's Off…" at bounding box center [563, 297] width 1126 height 529
drag, startPoint x: 513, startPoint y: 247, endPoint x: 511, endPoint y: 183, distance: 63.6
click at [511, 183] on div "Loading... Conference Entry Loading... Coworking Entry Loading... Manager's Off…" at bounding box center [563, 297] width 1126 height 529
drag, startPoint x: 527, startPoint y: 243, endPoint x: 363, endPoint y: 163, distance: 182.2
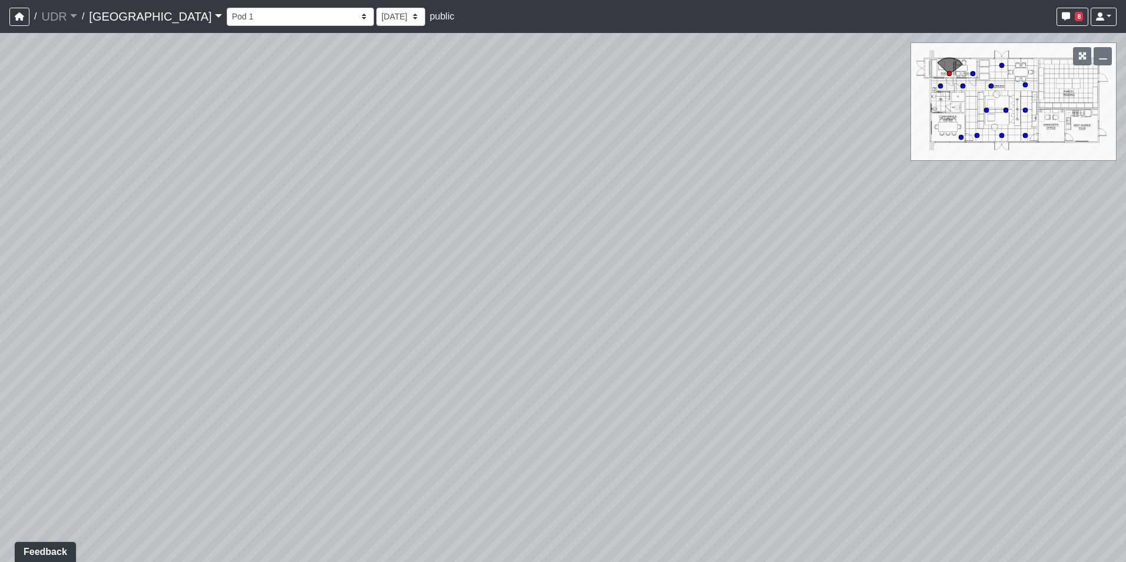
click at [337, 157] on div "Loading... Conference Entry Loading... Coworking Entry Loading... Manager's Off…" at bounding box center [563, 297] width 1126 height 529
drag, startPoint x: 550, startPoint y: 217, endPoint x: 288, endPoint y: 14, distance: 331.6
click at [288, 14] on div "/ UDR UDR Loading... / [GEOGRAPHIC_DATA] Loading... Riverside Riverside Loading…" at bounding box center [563, 281] width 1126 height 562
drag, startPoint x: 610, startPoint y: 218, endPoint x: 256, endPoint y: 139, distance: 363.2
click at [264, 139] on div "Loading... Conference Entry Loading... Coworking Entry Loading... Manager's Off…" at bounding box center [563, 297] width 1126 height 529
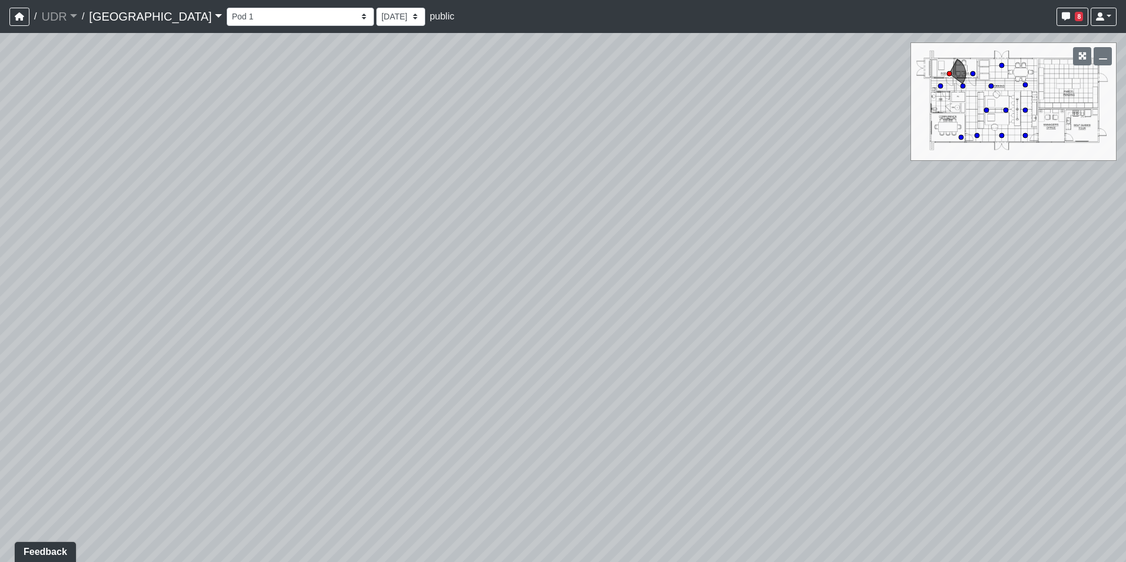
drag, startPoint x: 606, startPoint y: 221, endPoint x: 92, endPoint y: 260, distance: 514.9
click at [102, 259] on div "Loading... Conference Entry Loading... Coworking Entry Loading... Manager's Off…" at bounding box center [563, 297] width 1126 height 529
drag, startPoint x: 412, startPoint y: 361, endPoint x: 719, endPoint y: 462, distance: 323.6
click at [721, 466] on div "Loading... Conference Entry Loading... Coworking Entry Loading... Manager's Off…" at bounding box center [563, 297] width 1126 height 529
drag, startPoint x: 643, startPoint y: 239, endPoint x: 701, endPoint y: 273, distance: 66.8
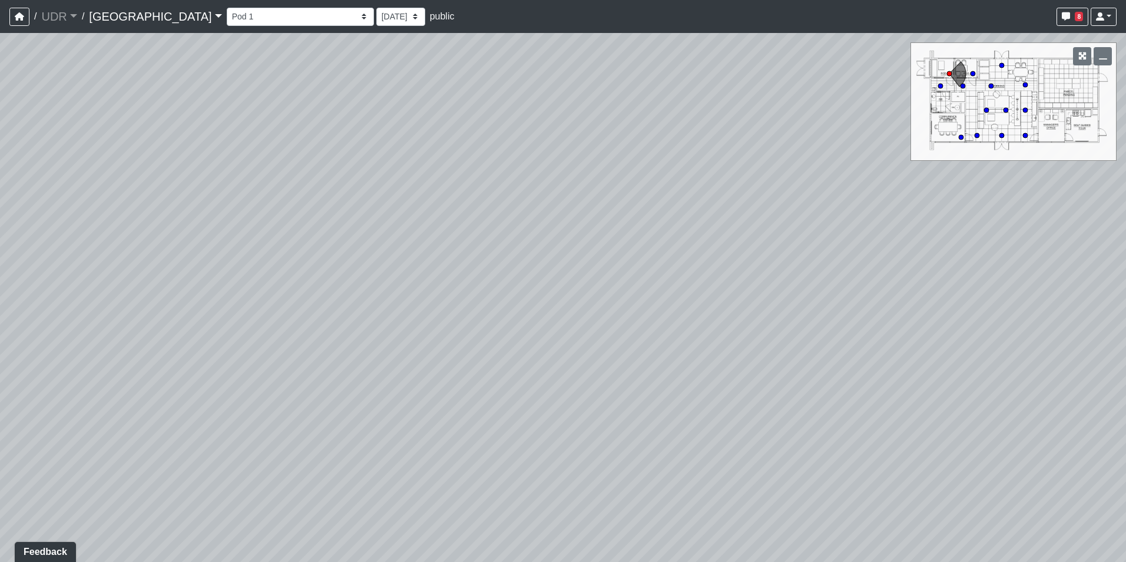
click at [701, 273] on div "Loading... Conference Entry Loading... Coworking Entry Loading... Manager's Off…" at bounding box center [563, 297] width 1126 height 529
drag, startPoint x: 389, startPoint y: 286, endPoint x: 769, endPoint y: 229, distance: 384.7
click at [769, 229] on div "Loading... Conference Entry Loading... Coworking Entry Loading... Manager's Off…" at bounding box center [563, 297] width 1126 height 529
drag, startPoint x: 760, startPoint y: 266, endPoint x: 737, endPoint y: 169, distance: 99.4
click at [737, 169] on div "Loading... Conference Entry Loading... Coworking Entry Loading... Manager's Off…" at bounding box center [563, 297] width 1126 height 529
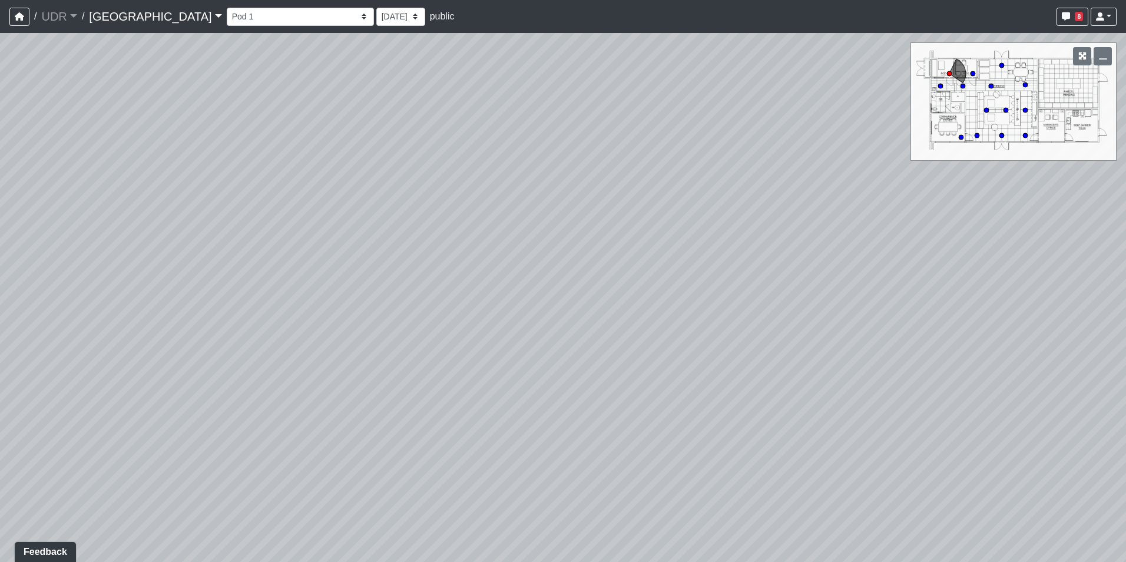
drag, startPoint x: 737, startPoint y: 169, endPoint x: 884, endPoint y: 79, distance: 172.6
click at [884, 79] on div "Loading... Conference Entry Loading... Coworking Entry Loading... Manager's Off…" at bounding box center [563, 297] width 1126 height 529
drag, startPoint x: 589, startPoint y: 206, endPoint x: 864, endPoint y: 91, distance: 297.2
click at [864, 91] on div "Loading... Conference Entry Loading... Coworking Entry Loading... Manager's Off…" at bounding box center [563, 297] width 1126 height 529
drag, startPoint x: 594, startPoint y: 375, endPoint x: 564, endPoint y: 411, distance: 47.6
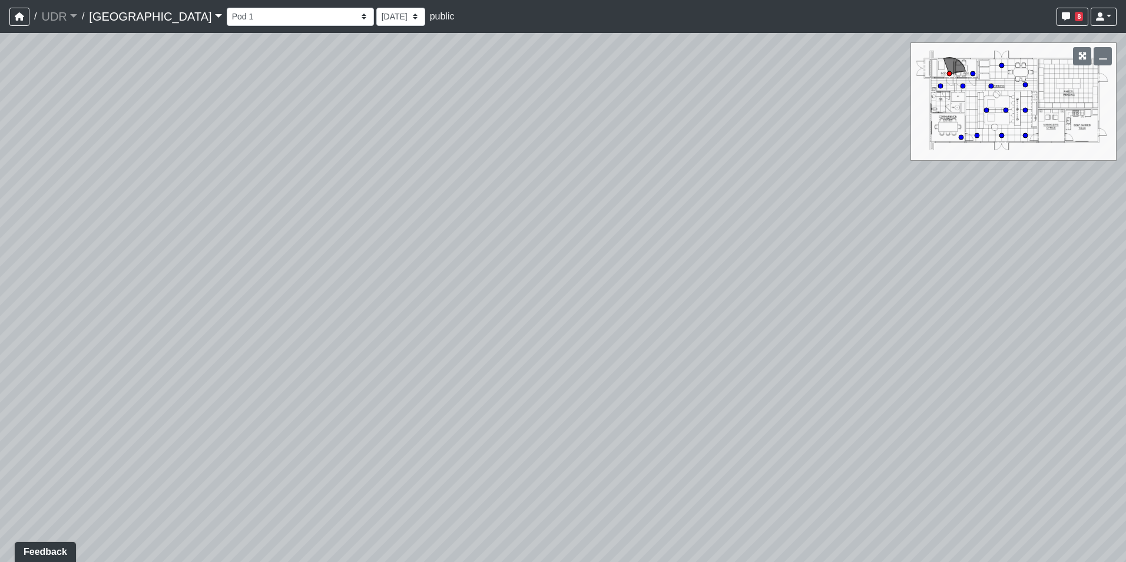
click at [564, 411] on div "Loading... Conference Entry Loading... Coworking Entry Loading... Manager's Off…" at bounding box center [563, 297] width 1126 height 529
drag, startPoint x: 704, startPoint y: 153, endPoint x: 520, endPoint y: 237, distance: 202.3
click at [520, 237] on div "Loading... Conference Entry Loading... Coworking Entry Loading... Manager's Off…" at bounding box center [563, 297] width 1126 height 529
drag, startPoint x: 760, startPoint y: 195, endPoint x: 435, endPoint y: 223, distance: 326.2
click at [435, 223] on div "Loading... Conference Entry Loading... Coworking Entry Loading... Manager's Off…" at bounding box center [563, 297] width 1126 height 529
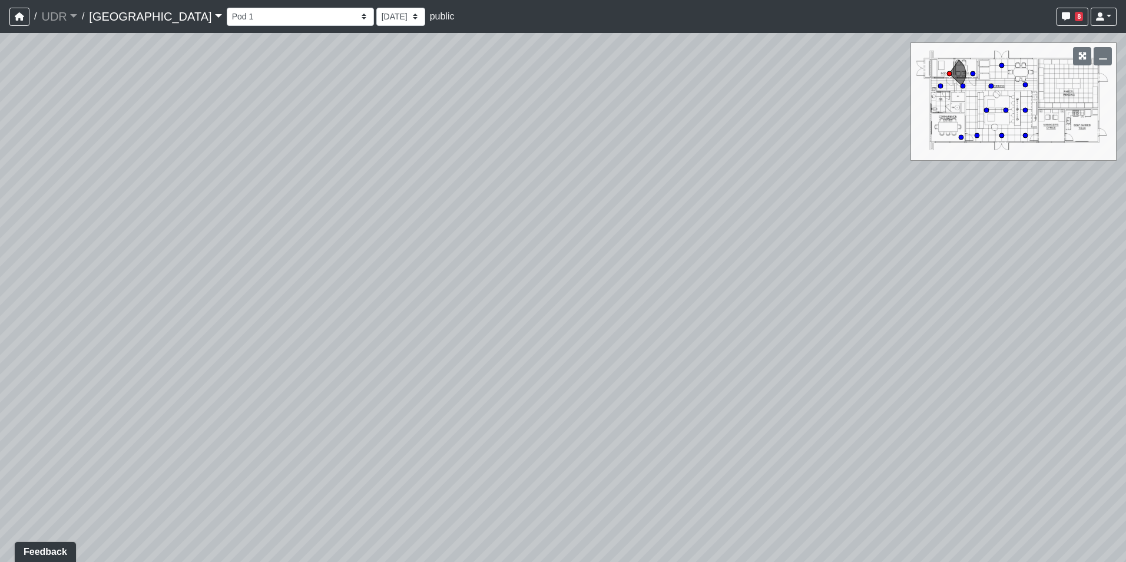
drag
click at [475, 250] on div "Loading... Conference Entry Loading... Coworking Entry Loading... Manager's Off…" at bounding box center [563, 297] width 1126 height 529
drag, startPoint x: 499, startPoint y: 291, endPoint x: 322, endPoint y: 289, distance: 177.3
click at [322, 289] on div "Loading... Conference Entry Loading... Coworking Entry Loading... Manager's Off…" at bounding box center [563, 297] width 1126 height 529
drag, startPoint x: 903, startPoint y: 456, endPoint x: 450, endPoint y: 383, distance: 458.2
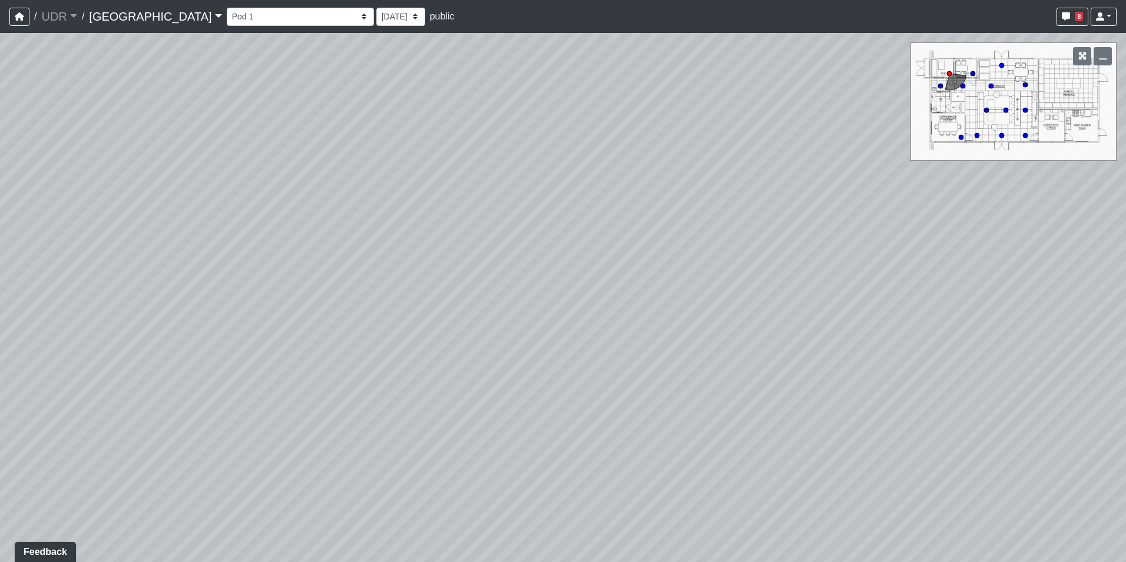
click at [450, 383] on div "Loading... Conference Entry Loading... Coworking Entry Loading... Manager's Off…" at bounding box center [563, 297] width 1126 height 529
click at [651, 363] on icon at bounding box center [658, 357] width 35 height 35
drag, startPoint x: 457, startPoint y: 357, endPoint x: 890, endPoint y: 328, distance: 433.8
click at [989, 319] on div "Loading... Conference Entry Loading... Coworking Entry Loading... Manager's Off…" at bounding box center [563, 297] width 1126 height 529
click at [745, 323] on div "Loading... Conference Entry Loading... Coworking Entry Loading... Manager's Off…" at bounding box center [563, 297] width 1126 height 529
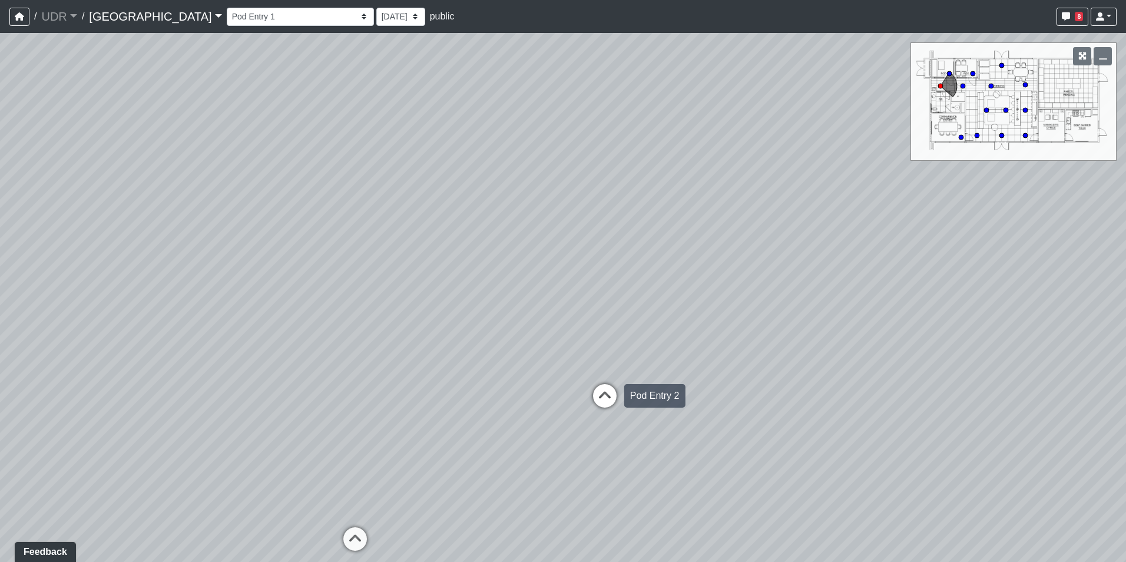
click at [604, 395] on icon at bounding box center [604, 401] width 35 height 35
click at [918, 330] on div "Loading... Conference Entry Loading... Coworking Entry Loading... Manager's Off…" at bounding box center [563, 297] width 1126 height 529
click at [593, 503] on icon at bounding box center [600, 507] width 35 height 35
select select "m46r3FdVMLNuXUrc1dfufq"
click at [807, 393] on div "Loading... Conference Entry Loading... Coworking Entry Loading... Manager's Off…" at bounding box center [563, 297] width 1126 height 529
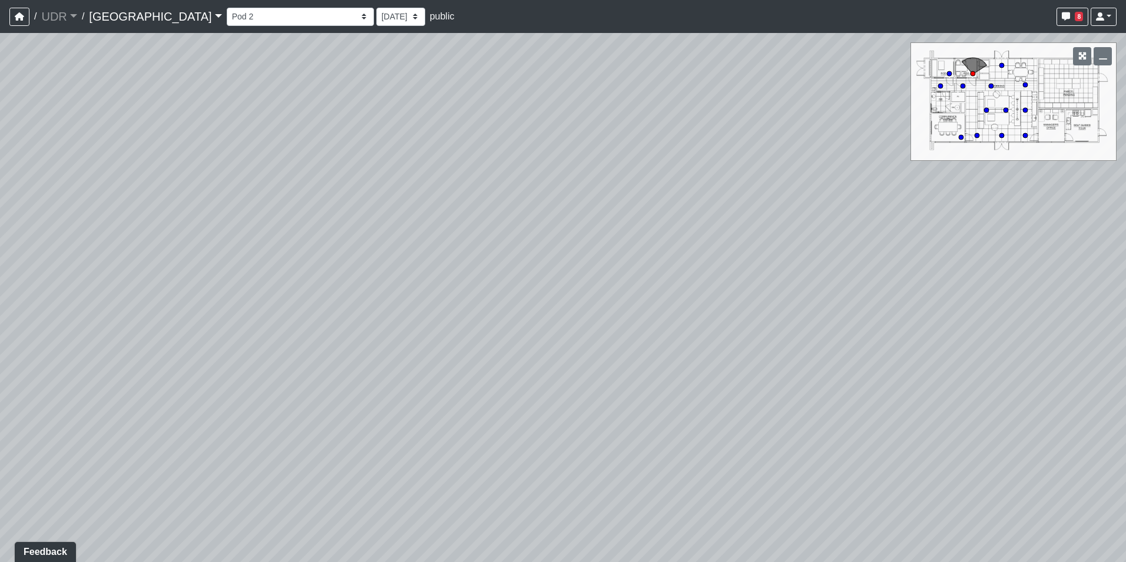
click at [789, 418] on div "Loading... Conference Entry Loading... Coworking Entry Loading... Manager's Off…" at bounding box center [563, 297] width 1126 height 529
click at [621, 324] on div "Loading... Conference Entry Loading... Coworking Entry Loading... Manager's Off…" at bounding box center [563, 297] width 1126 height 529
click at [513, 236] on span "Add comment" at bounding box center [541, 235] width 58 height 10
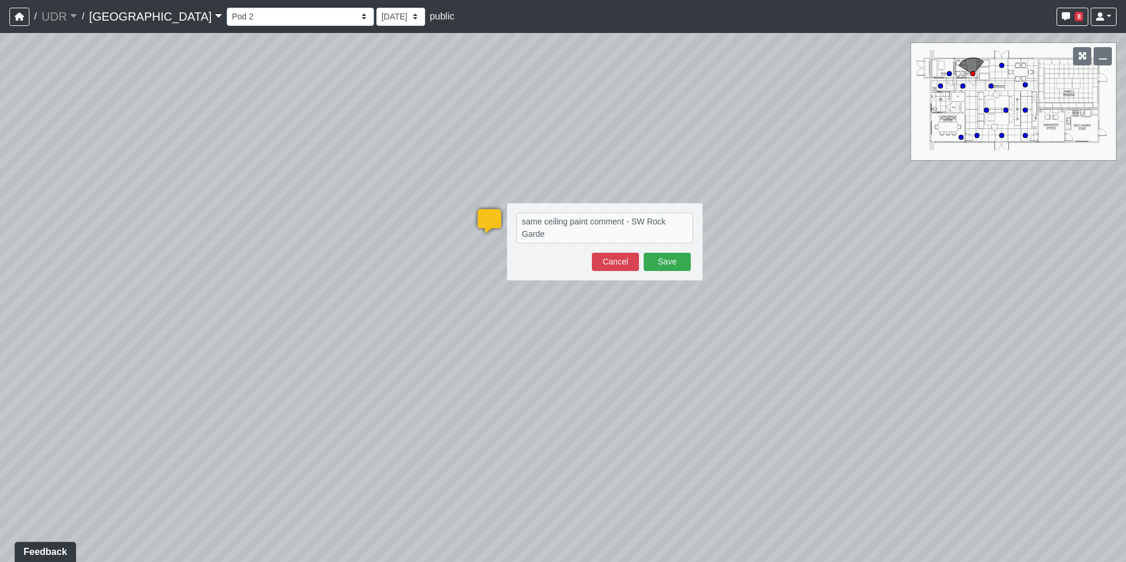
type textarea "same ceiling paint comment - [GEOGRAPHIC_DATA]"
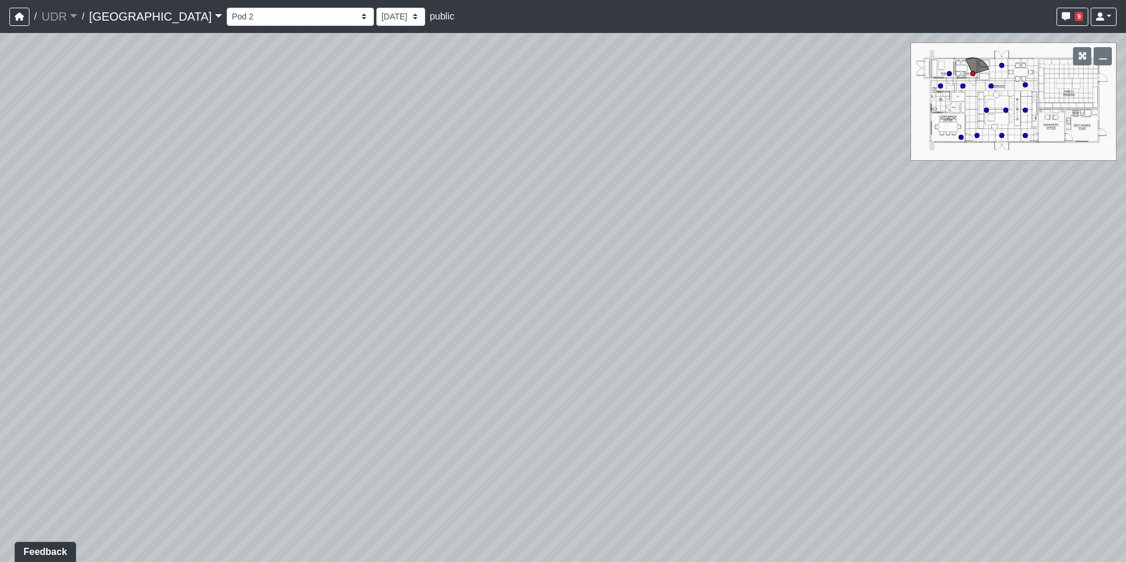
drag, startPoint x: 625, startPoint y: 377, endPoint x: 244, endPoint y: 200, distance: 420.4
click at [234, 195] on div "Loading... Conference Entry Loading... Coworking Entry Loading... Manager's Off…" at bounding box center [563, 297] width 1126 height 529
drag, startPoint x: 501, startPoint y: 241, endPoint x: 149, endPoint y: 92, distance: 381.8
click at [151, 97] on div "Loading... Conference Entry Loading... Coworking Entry Loading... Manager's Off…" at bounding box center [563, 297] width 1126 height 529
drag, startPoint x: 564, startPoint y: 383, endPoint x: 155, endPoint y: 92, distance: 501.8
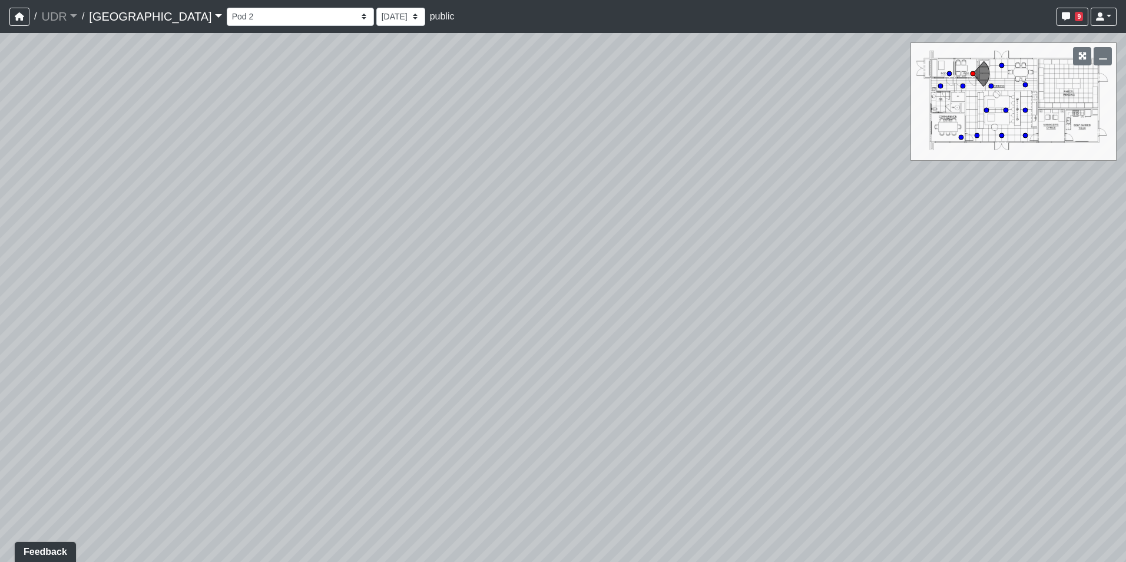
click at [183, 111] on div "Loading... Conference Entry Loading... Coworking Entry Loading... Manager's Off…" at bounding box center [563, 297] width 1126 height 529
drag, startPoint x: 574, startPoint y: 213, endPoint x: 518, endPoint y: 405, distance: 199.5
click at [518, 405] on div "Loading... Conference Entry Loading... Coworking Entry Loading... Manager's Off…" at bounding box center [563, 297] width 1126 height 529
drag, startPoint x: 581, startPoint y: 191, endPoint x: 593, endPoint y: 361, distance: 170.0
click at [593, 361] on div "Loading... Conference Entry Loading... Coworking Entry Loading... Manager's Off…" at bounding box center [563, 297] width 1126 height 529
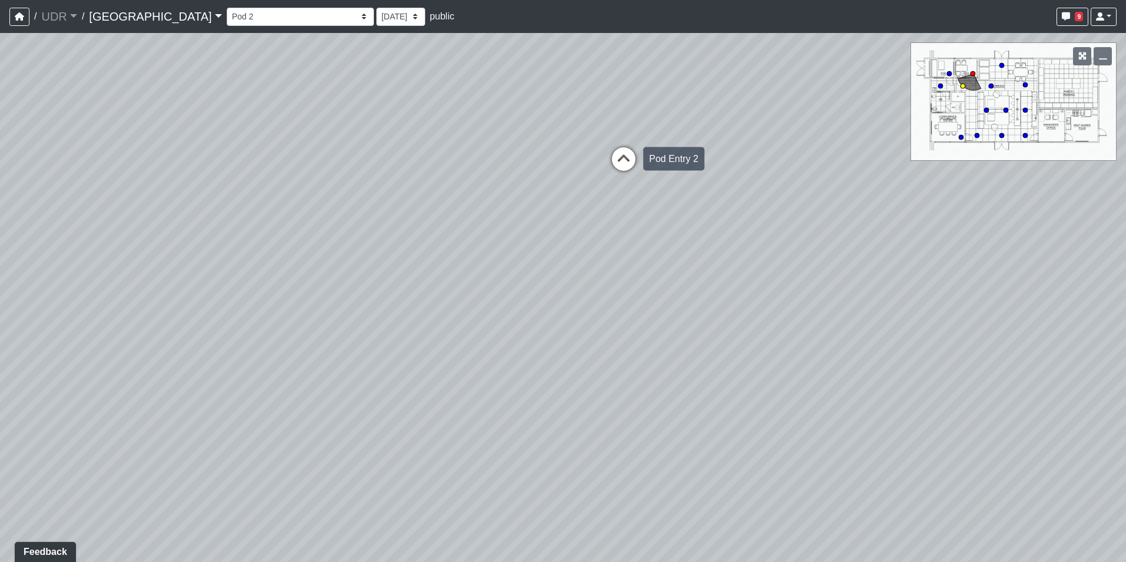
click at [624, 159] on icon at bounding box center [623, 164] width 35 height 35
click at [881, 247] on div "Loading... Conference Entry Loading... Coworking Entry Loading... Manager's Off…" at bounding box center [563, 297] width 1126 height 529
click at [453, 344] on icon at bounding box center [460, 346] width 35 height 35
click at [637, 416] on div "Loading... Conference Entry Loading... Coworking Entry Loading... Manager's Off…" at bounding box center [563, 297] width 1126 height 529
click at [552, 250] on div "Loading... Conference Entry Loading... Coworking Entry Loading... Manager's Off…" at bounding box center [563, 297] width 1126 height 529
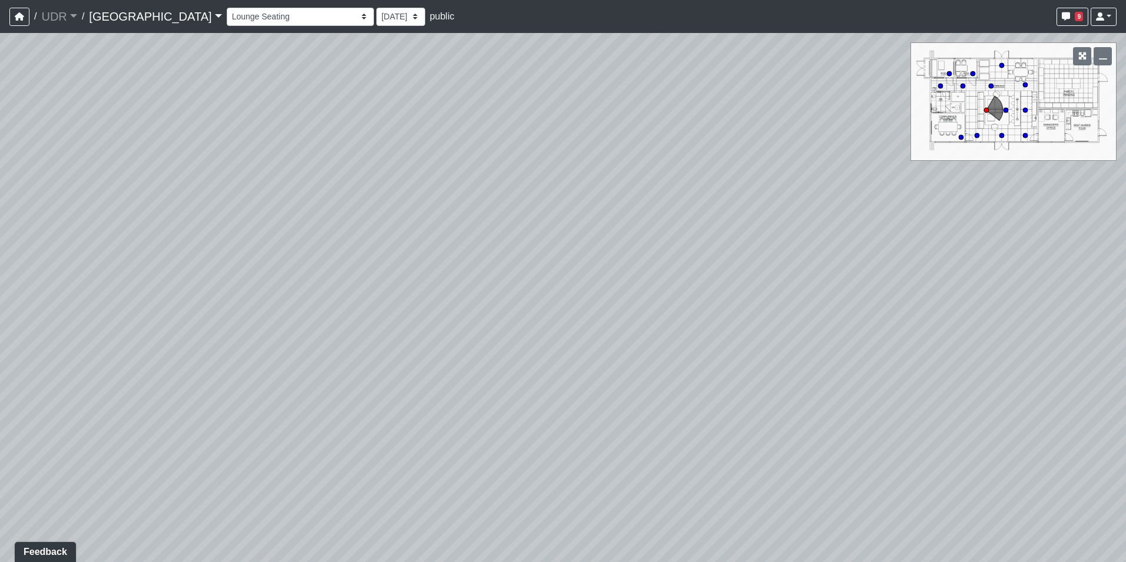
click at [730, 403] on div "Loading... Conference Entry Loading... Coworking Entry Loading... Manager's Off…" at bounding box center [563, 297] width 1126 height 529
click at [620, 376] on div "Loading... Conference Entry Loading... Coworking Entry Loading... Manager's Off…" at bounding box center [563, 297] width 1126 height 529
click at [657, 222] on div "Loading... Conference Entry Loading... Coworking Entry Loading... Manager's Off…" at bounding box center [563, 297] width 1126 height 529
click at [781, 162] on div "Loading... Conference Entry Loading... Coworking Entry Loading... Manager's Off…" at bounding box center [563, 297] width 1126 height 529
click at [542, 475] on icon at bounding box center [550, 475] width 35 height 35
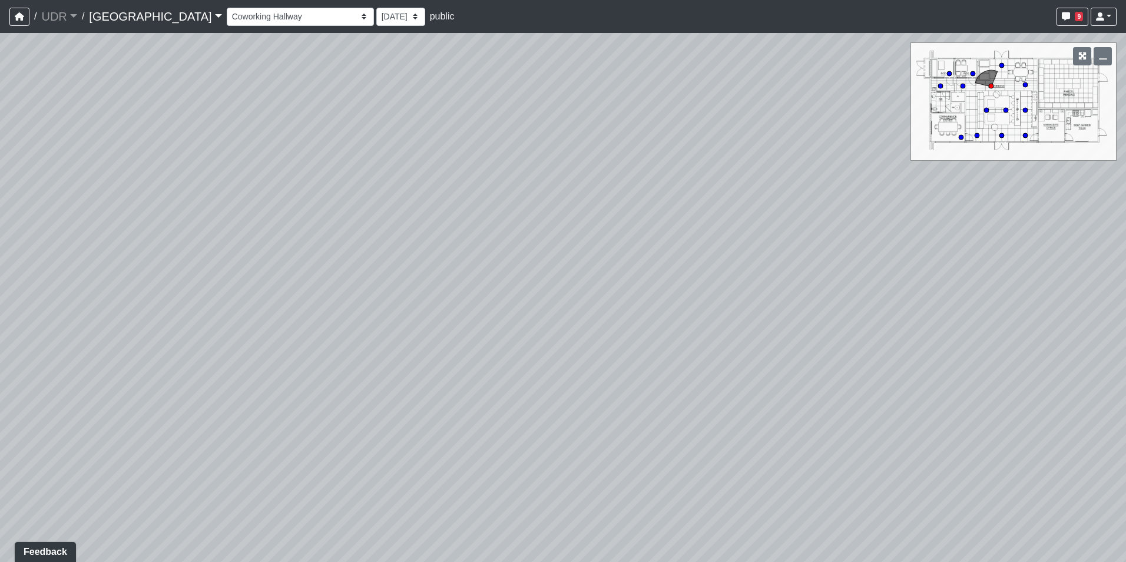
click at [717, 439] on div "Loading... Conference Entry Loading... Coworking Entry Loading... Manager's Off…" at bounding box center [563, 297] width 1126 height 529
click at [885, 468] on div "Loading... Conference Entry Loading... Coworking Entry Loading... Manager's Off…" at bounding box center [563, 297] width 1126 height 529
click at [352, 406] on div "Loading... Conference Entry Loading... Coworking Entry Loading... Manager's Off…" at bounding box center [563, 297] width 1126 height 529
click at [763, 511] on div "Loading... Conference Entry Loading... Coworking Entry Loading... Manager's Off…" at bounding box center [563, 297] width 1126 height 529
click at [405, 367] on div "Loading... Conference Entry Loading... Coworking Entry Loading... Manager's Off…" at bounding box center [563, 297] width 1126 height 529
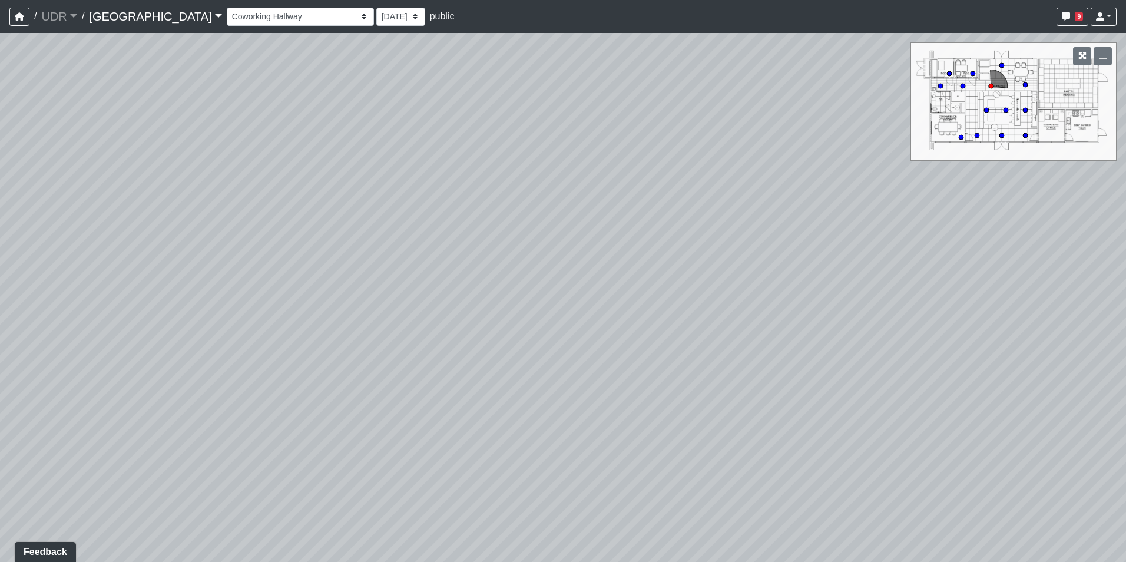
click at [273, 210] on div "Loading... Conference Entry Loading... Coworking Entry Loading... Manager's Off…" at bounding box center [563, 297] width 1126 height 529
click at [344, 430] on div "Loading... Conference Entry Loading... Coworking Entry Loading... Manager's Off…" at bounding box center [563, 297] width 1126 height 529
click at [525, 79] on div "Loading... Conference Entry Loading... Coworking Entry Loading... Manager's Off…" at bounding box center [563, 297] width 1126 height 529
click at [757, 267] on div "Loading... Conference Entry Loading... Coworking Entry Loading... Manager's Off…" at bounding box center [563, 297] width 1126 height 529
click at [1009, 464] on div "Loading... Conference Entry Loading... Coworking Entry Loading... Manager's Off…" at bounding box center [563, 297] width 1126 height 529
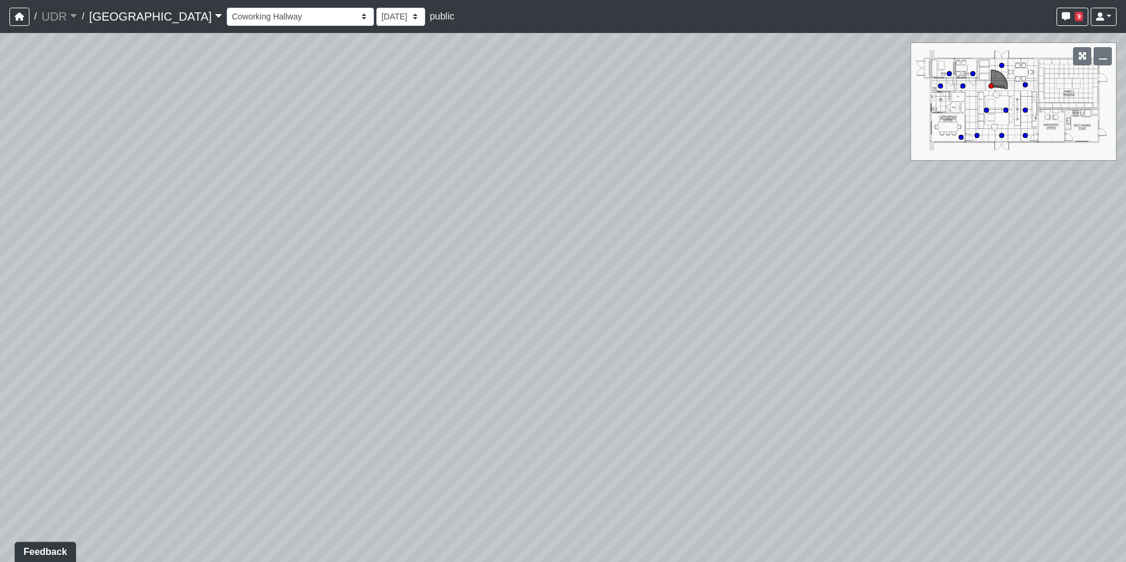
click at [816, 172] on div "Loading... Conference Entry Loading... Coworking Entry Loading... Manager's Off…" at bounding box center [563, 297] width 1126 height 529
click at [627, 270] on div "Loading... Conference Entry Loading... Coworking Entry Loading... Manager's Off…" at bounding box center [563, 297] width 1126 height 529
click at [753, 272] on div "Loading... Conference Entry Loading... Coworking Entry Loading... Manager's Off…" at bounding box center [563, 297] width 1126 height 529
click at [774, 395] on icon at bounding box center [782, 394] width 35 height 35
click at [921, 512] on div "Loading... Conference Entry Loading... Coworking Entry Loading... Manager's Off…" at bounding box center [563, 297] width 1126 height 529
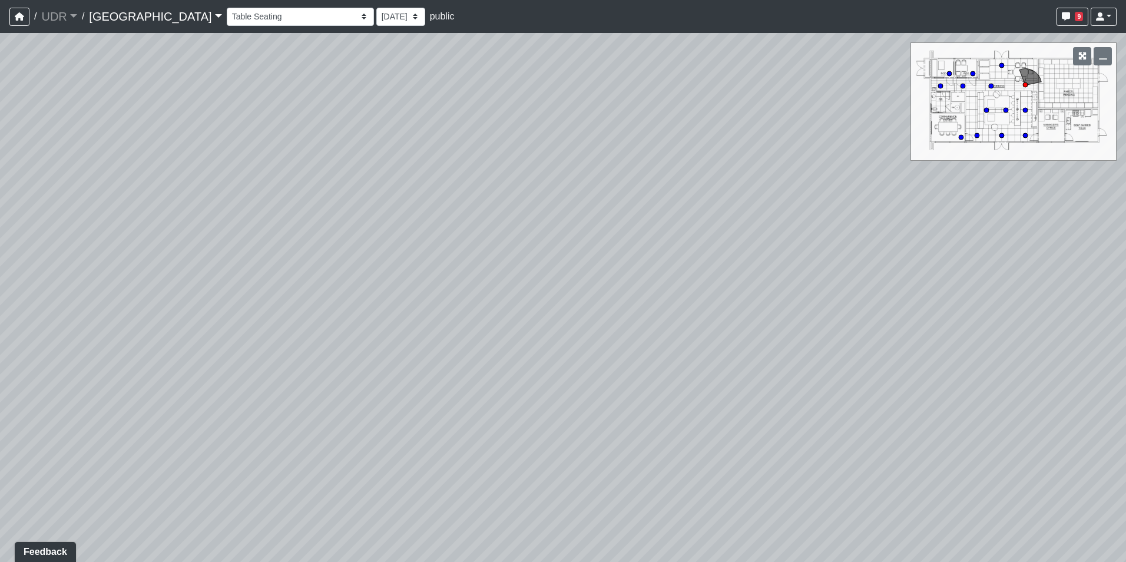
click at [767, 436] on div "Loading... Conference Entry Loading... Coworking Entry Loading... Manager's Off…" at bounding box center [563, 297] width 1126 height 529
click at [794, 337] on div "Loading... Conference Entry Loading... Coworking Entry Loading... Manager's Off…" at bounding box center [563, 297] width 1126 height 529
drag, startPoint x: 291, startPoint y: 276, endPoint x: 152, endPoint y: 174, distance: 172.0
click at [152, 174] on div "Loading... Conference Entry Loading... Coworking Entry Loading... Manager's Off…" at bounding box center [563, 297] width 1126 height 529
drag, startPoint x: 420, startPoint y: 365, endPoint x: 482, endPoint y: 226, distance: 152.6
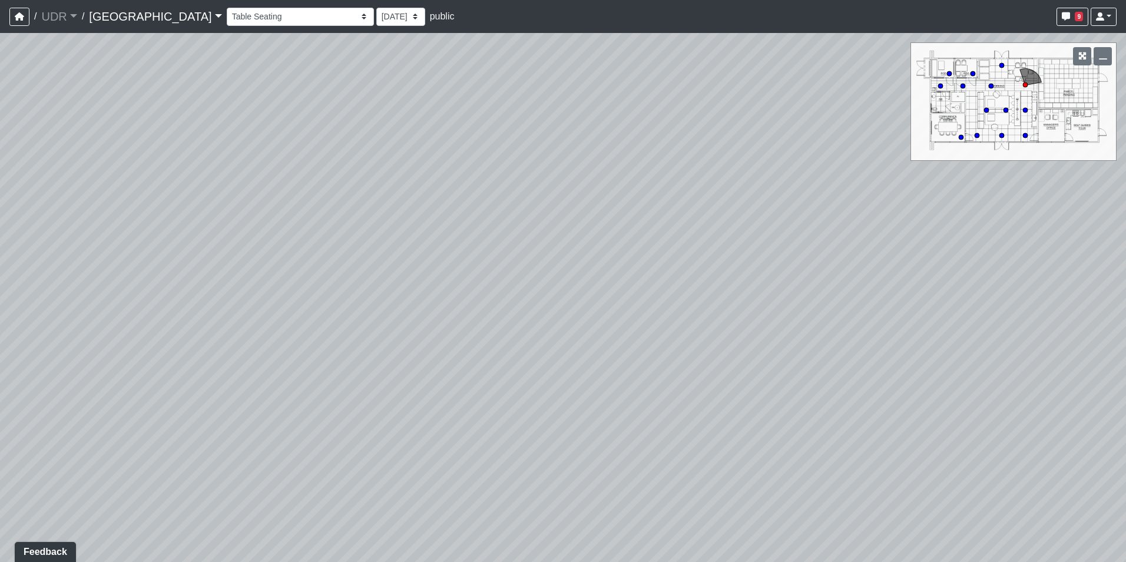
click at [718, 209] on div "Loading... Conference Entry Loading... Coworking Entry Loading... Manager's Off…" at bounding box center [563, 297] width 1126 height 529
drag, startPoint x: 151, startPoint y: 243, endPoint x: 605, endPoint y: 56, distance: 491.1
click at [601, 62] on div "Loading... Conference Entry Loading... Coworking Entry Loading... Manager's Off…" at bounding box center [563, 297] width 1126 height 529
drag, startPoint x: 458, startPoint y: 294, endPoint x: 485, endPoint y: 416, distance: 124.9
click at [485, 416] on div "Loading... Conference Entry Loading... Coworking Entry Loading... Manager's Off…" at bounding box center [563, 297] width 1126 height 529
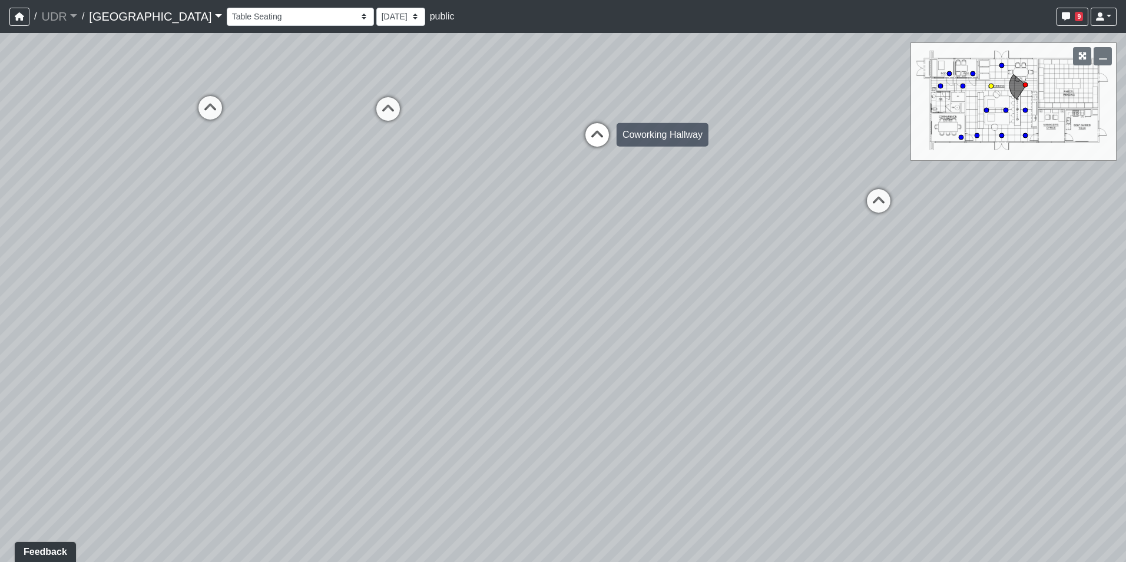
click at [589, 126] on icon at bounding box center [596, 140] width 35 height 35
drag, startPoint x: 231, startPoint y: 148, endPoint x: 768, endPoint y: 285, distance: 553.6
click at [814, 300] on div "Loading... Conference Entry Loading... Coworking Entry Loading... Manager's Off…" at bounding box center [563, 297] width 1126 height 529
drag, startPoint x: 290, startPoint y: 157, endPoint x: 786, endPoint y: 294, distance: 515.0
click at [786, 294] on div "Loading... Conference Entry Loading... Coworking Entry Loading... Manager's Off…" at bounding box center [563, 297] width 1126 height 529
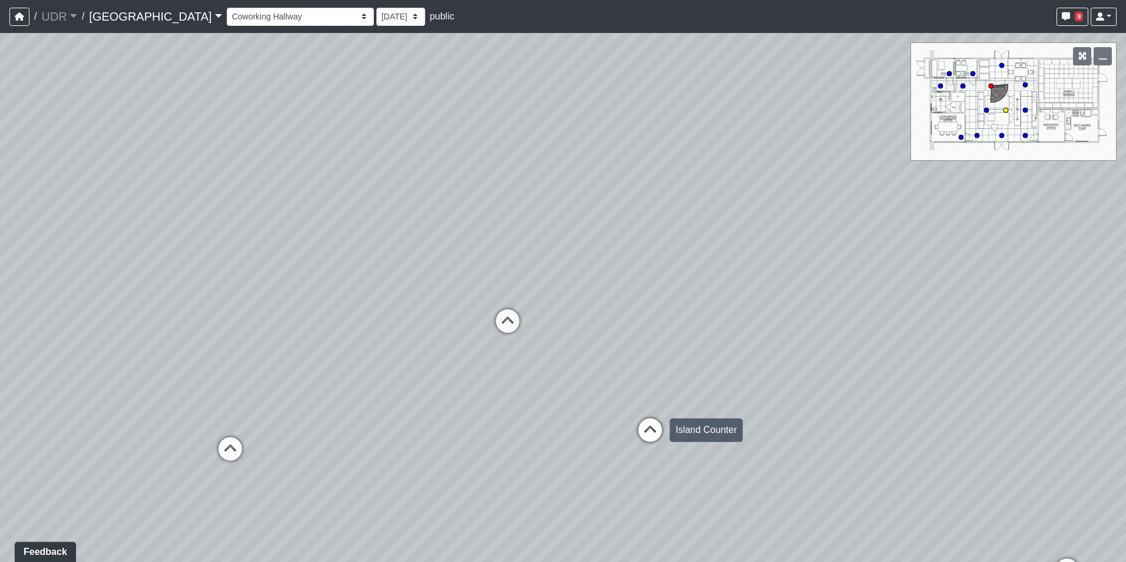
click at [649, 422] on icon at bounding box center [649, 435] width 35 height 35
select select "ue6yHihGzY4QA5F94Xb57W"
drag, startPoint x: 531, startPoint y: 373, endPoint x: 880, endPoint y: 465, distance: 361.2
click at [880, 465] on div "Loading... Conference Entry Loading... Coworking Entry Loading... Manager's Off…" at bounding box center [563, 297] width 1126 height 529
drag, startPoint x: 629, startPoint y: 320, endPoint x: 696, endPoint y: 365, distance: 80.2
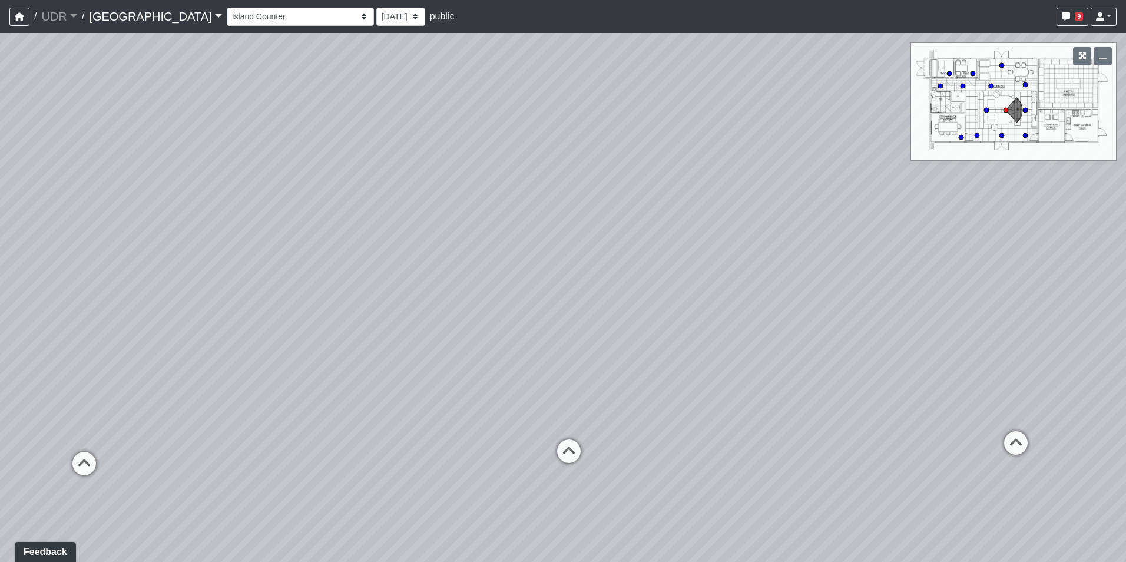
click at [696, 365] on div "Loading... Conference Entry Loading... Coworking Entry Loading... Manager's Off…" at bounding box center [563, 297] width 1126 height 529
